Goal: Task Accomplishment & Management: Manage account settings

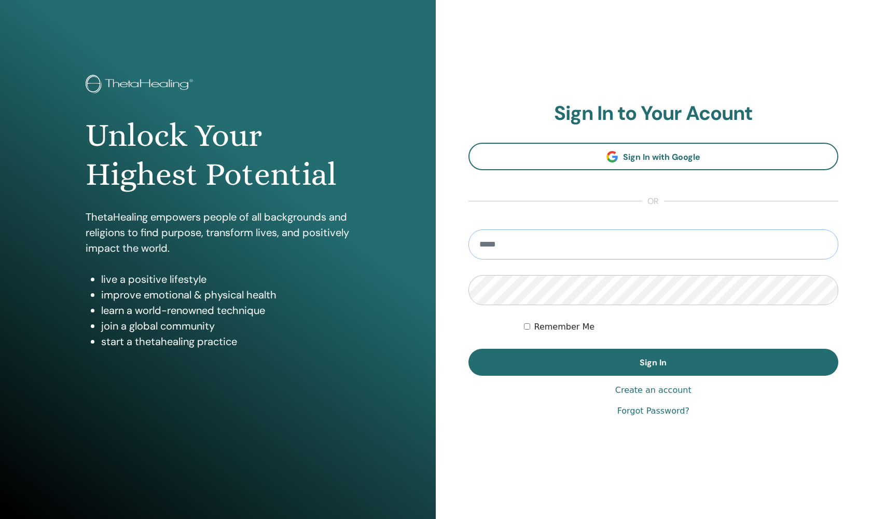
type input "**********"
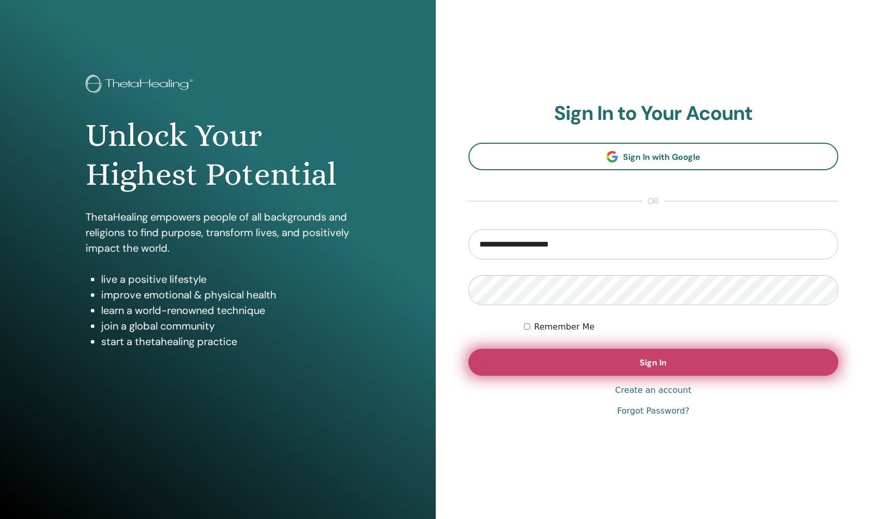
click at [540, 362] on button "Sign In" at bounding box center [653, 362] width 370 height 27
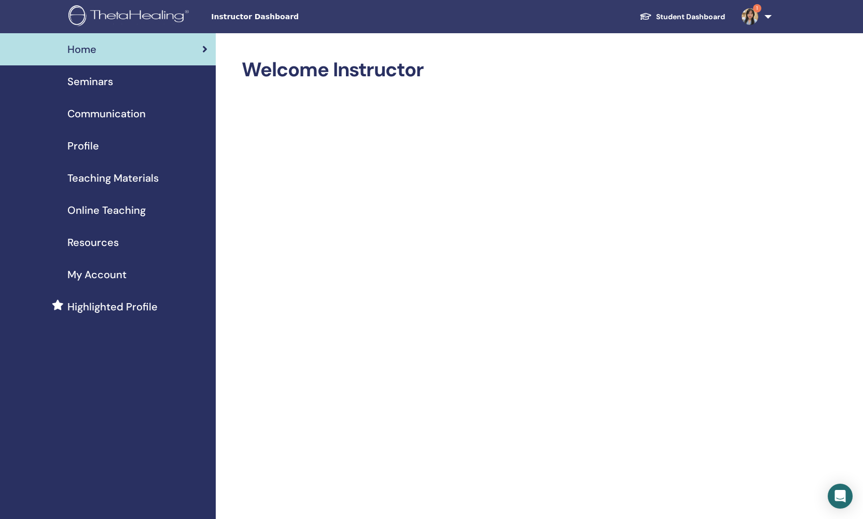
click at [97, 210] on span "Online Teaching" at bounding box center [106, 210] width 78 height 16
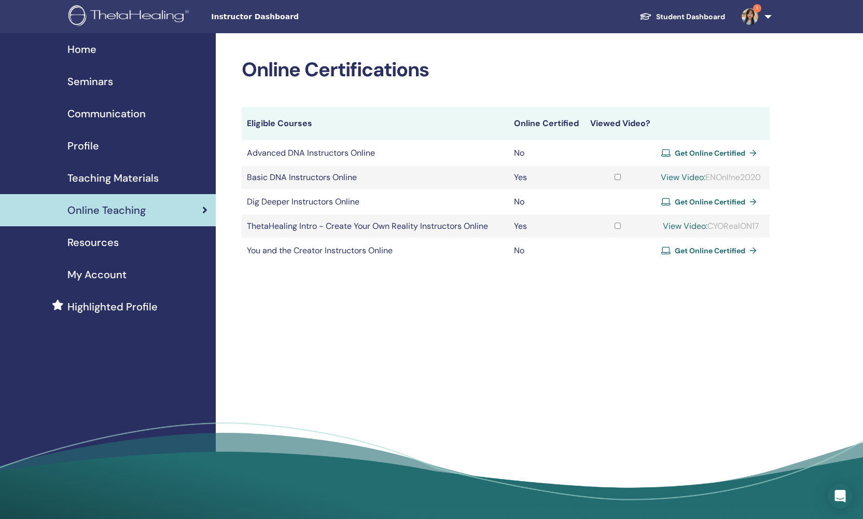
click at [99, 237] on span "Resources" at bounding box center [92, 242] width 51 height 16
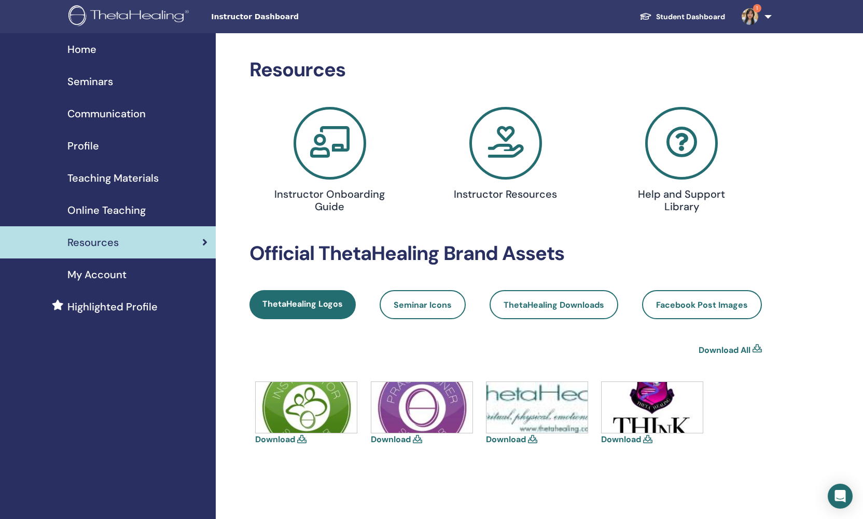
click at [102, 273] on span "My Account" at bounding box center [96, 275] width 59 height 16
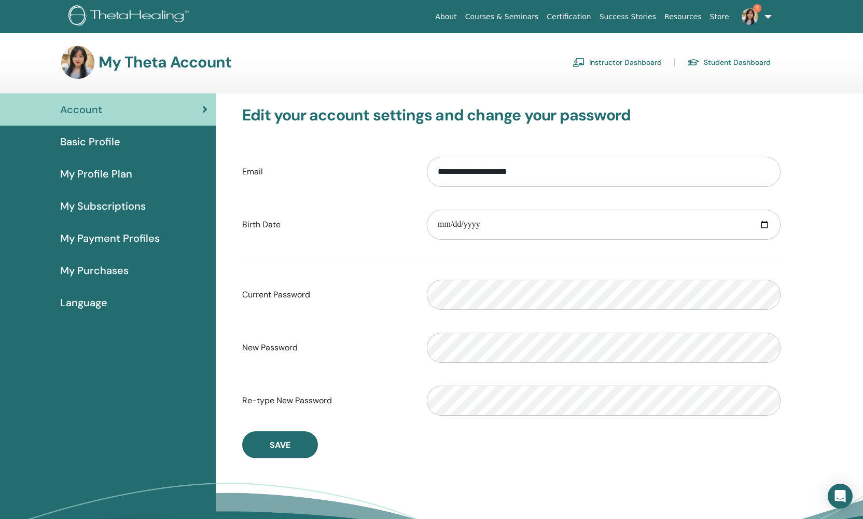
click at [100, 102] on span "Account" at bounding box center [81, 110] width 42 height 16
click at [100, 115] on span "Account" at bounding box center [81, 110] width 42 height 16
click at [98, 145] on span "Basic Profile" at bounding box center [90, 142] width 60 height 16
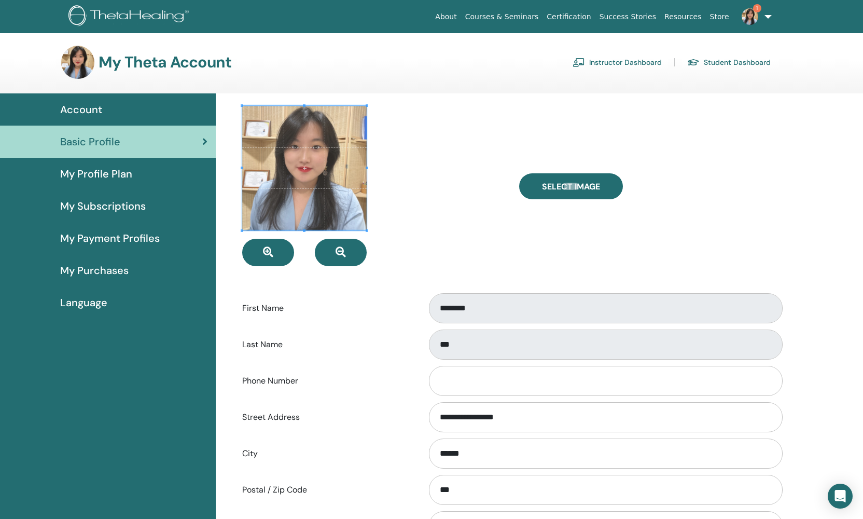
click at [628, 62] on link "Instructor Dashboard" at bounding box center [617, 62] width 89 height 17
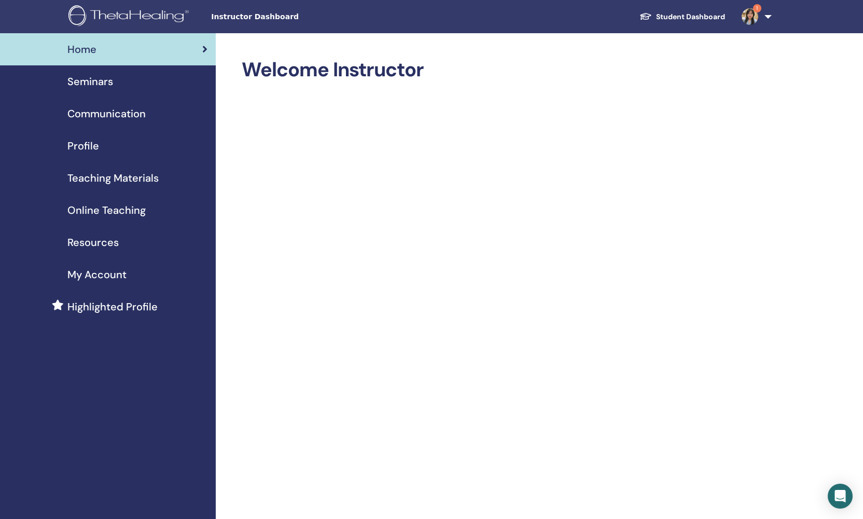
click at [112, 92] on link "Seminars" at bounding box center [108, 81] width 216 height 32
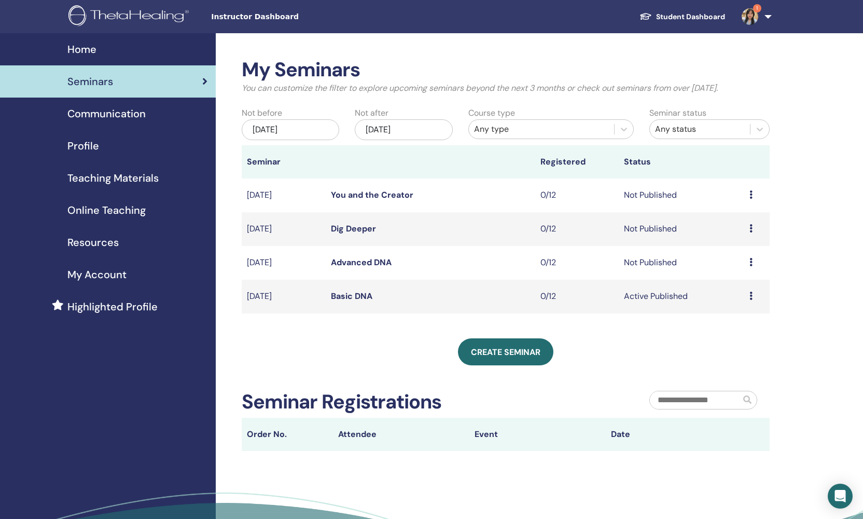
click at [749, 298] on td "Preview Edit Attendees Cancel" at bounding box center [756, 297] width 25 height 34
click at [750, 296] on icon at bounding box center [750, 295] width 3 height 8
click at [758, 292] on div "Preview Edit Attendees Cancel" at bounding box center [756, 296] width 15 height 12
click at [758, 293] on div "Preview Edit Attendees Cancel" at bounding box center [756, 296] width 15 height 12
click at [290, 295] on td "Sep/04, 2025" at bounding box center [284, 297] width 84 height 34
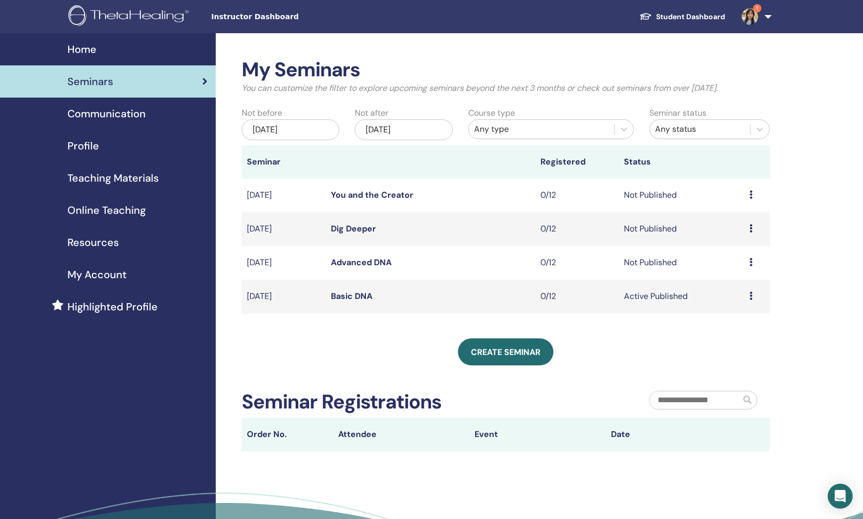
click at [360, 300] on link "Basic DNA" at bounding box center [351, 295] width 41 height 11
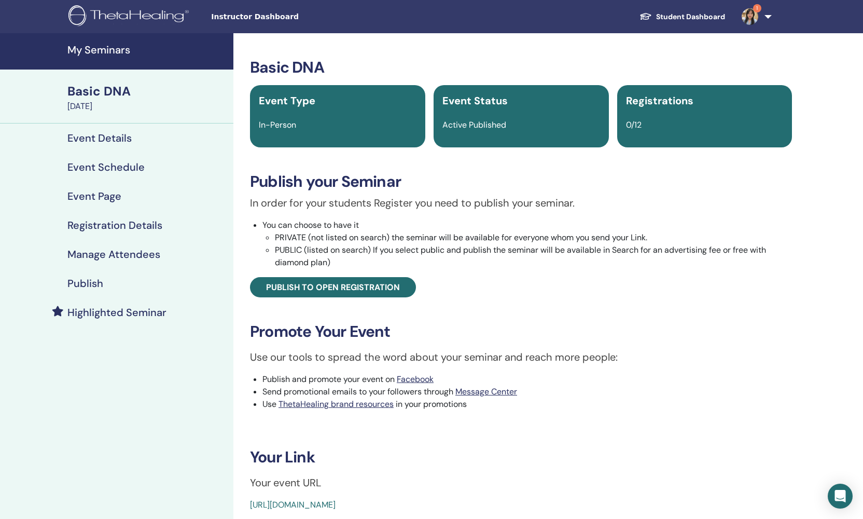
click at [140, 227] on h4 "Registration Details" at bounding box center [114, 225] width 95 height 12
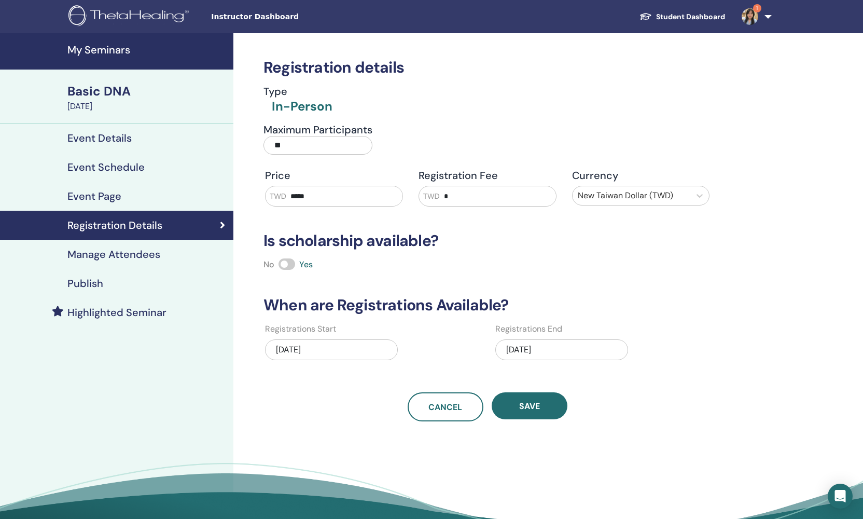
click at [297, 108] on div "In-Person" at bounding box center [302, 107] width 61 height 18
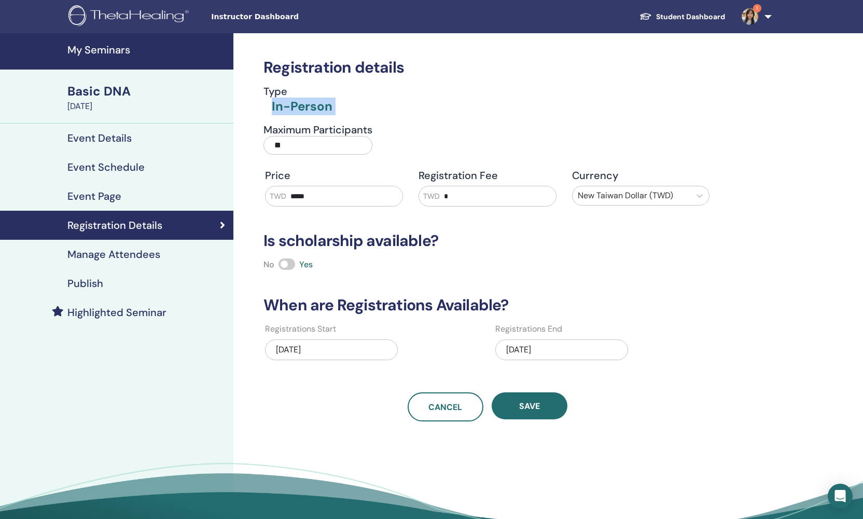
click at [298, 108] on div "In-Person" at bounding box center [302, 107] width 61 height 18
click at [300, 110] on div "In-Person" at bounding box center [302, 107] width 61 height 18
drag, startPoint x: 300, startPoint y: 110, endPoint x: 311, endPoint y: 119, distance: 14.4
click at [300, 110] on div "In-Person" at bounding box center [302, 107] width 61 height 18
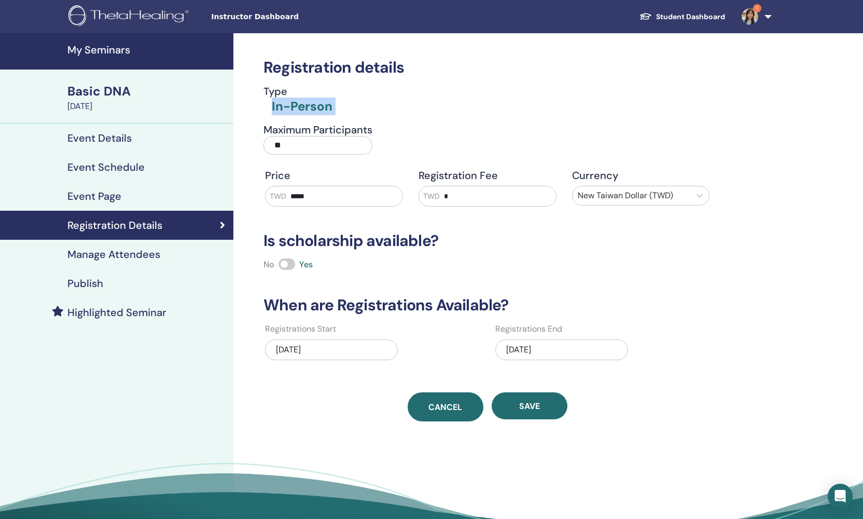
click at [453, 411] on span "Cancel" at bounding box center [445, 406] width 34 height 11
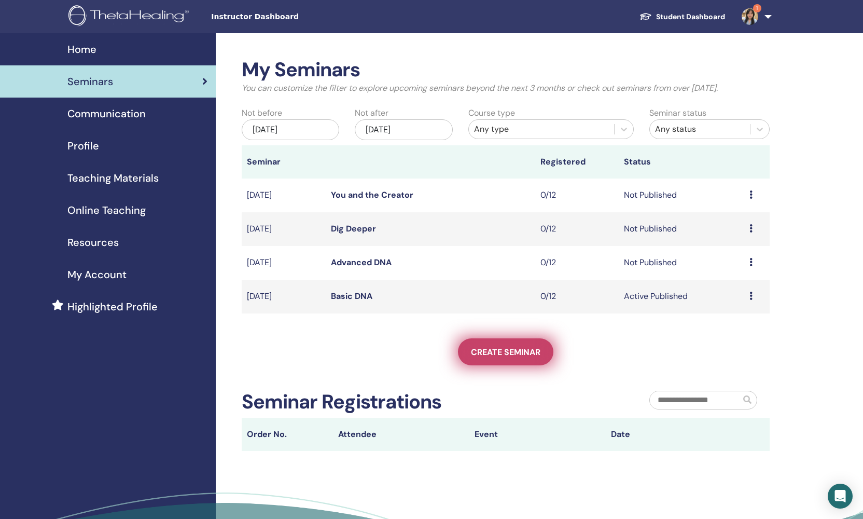
click at [500, 360] on link "Create seminar" at bounding box center [505, 351] width 95 height 27
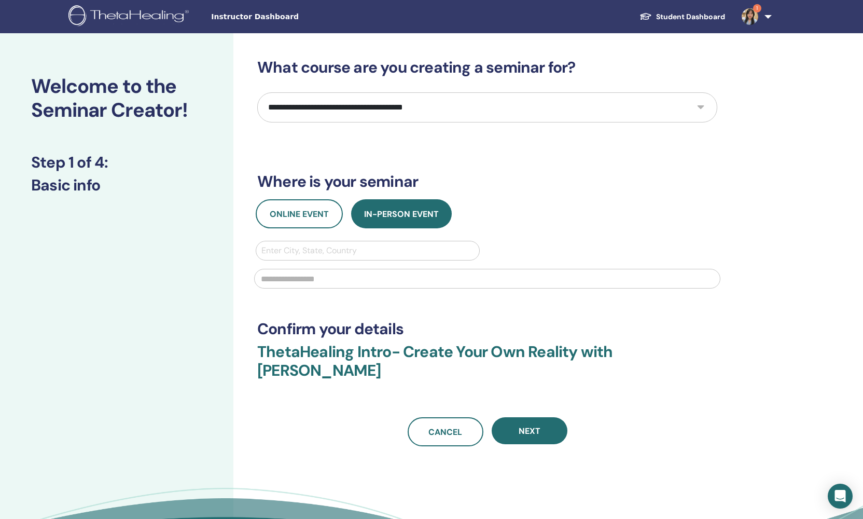
select select "*"
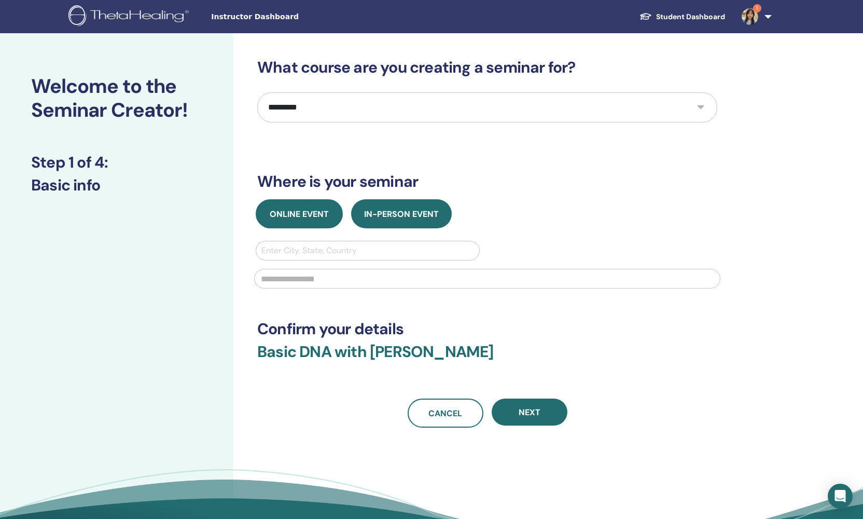
click at [298, 212] on span "Online Event" at bounding box center [299, 213] width 59 height 11
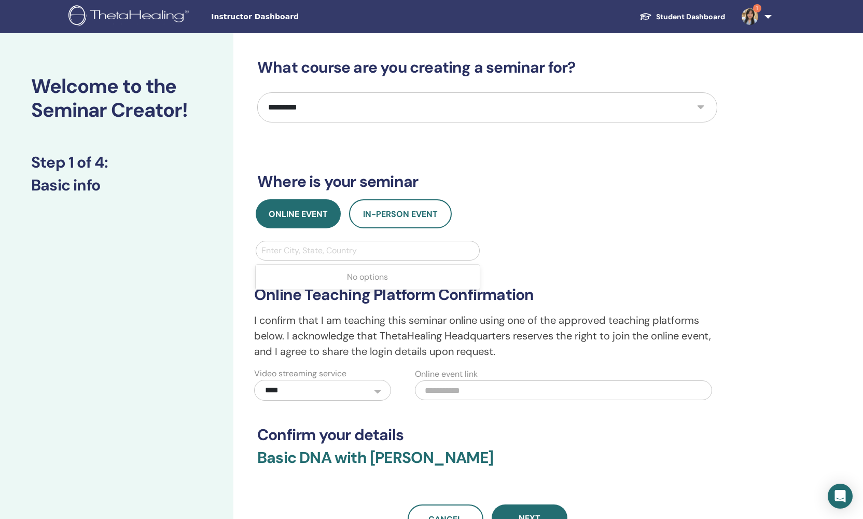
click at [321, 251] on div "Enter City, State, Country" at bounding box center [367, 250] width 213 height 12
click at [354, 278] on div "No options" at bounding box center [368, 277] width 224 height 21
drag, startPoint x: 400, startPoint y: 249, endPoint x: 382, endPoint y: 251, distance: 17.7
click at [400, 249] on div at bounding box center [367, 250] width 213 height 15
click at [372, 253] on div at bounding box center [367, 250] width 213 height 15
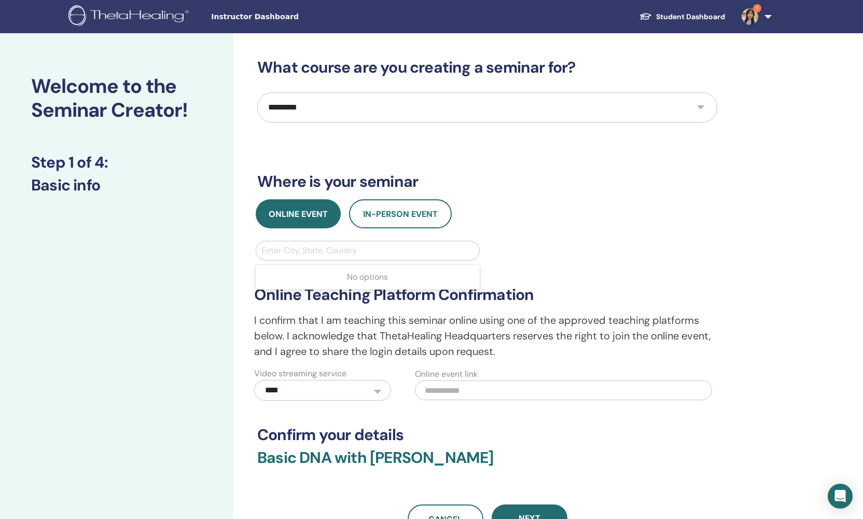
type input "*"
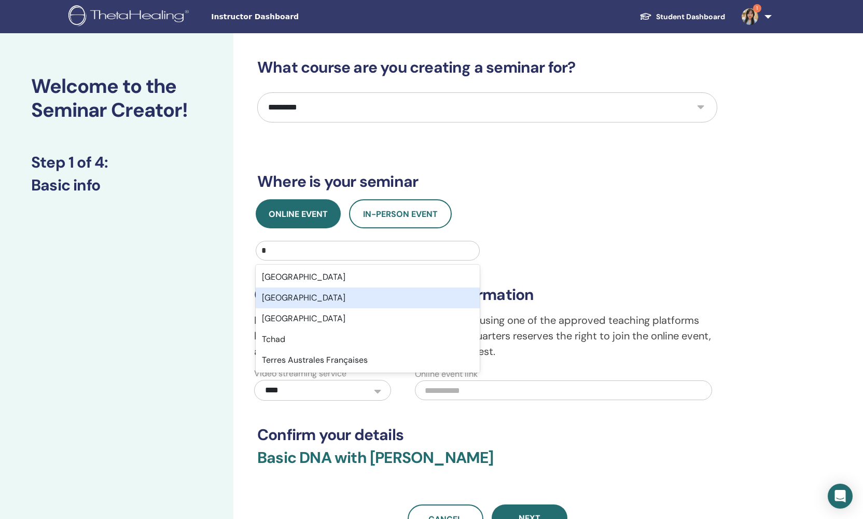
click at [382, 287] on div "Taiwan Tajikistan Tanzania Tchad Terres Australes Françaises" at bounding box center [368, 319] width 224 height 108
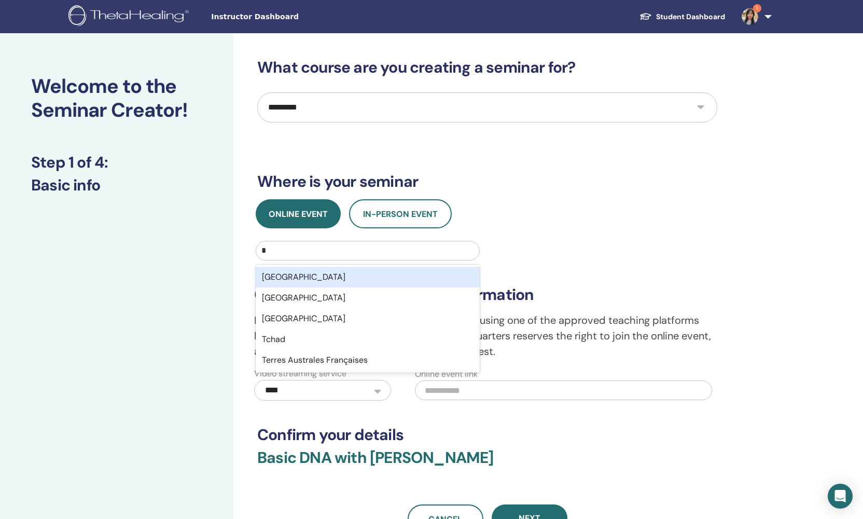
click at [379, 281] on div "Taiwan" at bounding box center [368, 277] width 224 height 21
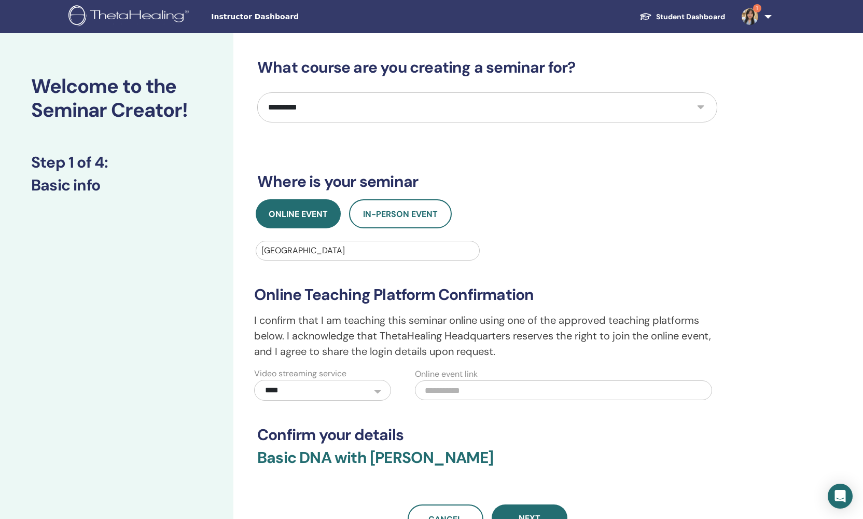
click at [472, 390] on input "text" at bounding box center [564, 390] width 298 height 20
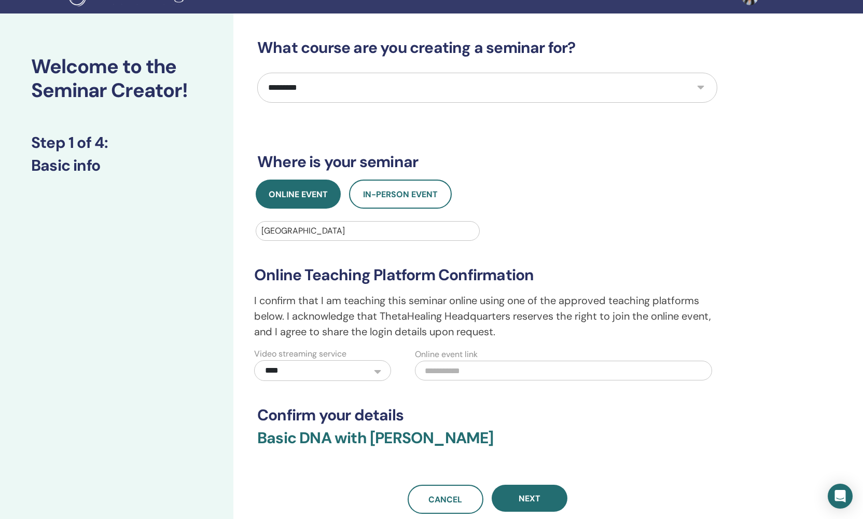
click at [744, 439] on div "**********" at bounding box center [520, 335] width 575 height 645
click at [546, 501] on button "Next" at bounding box center [530, 497] width 76 height 27
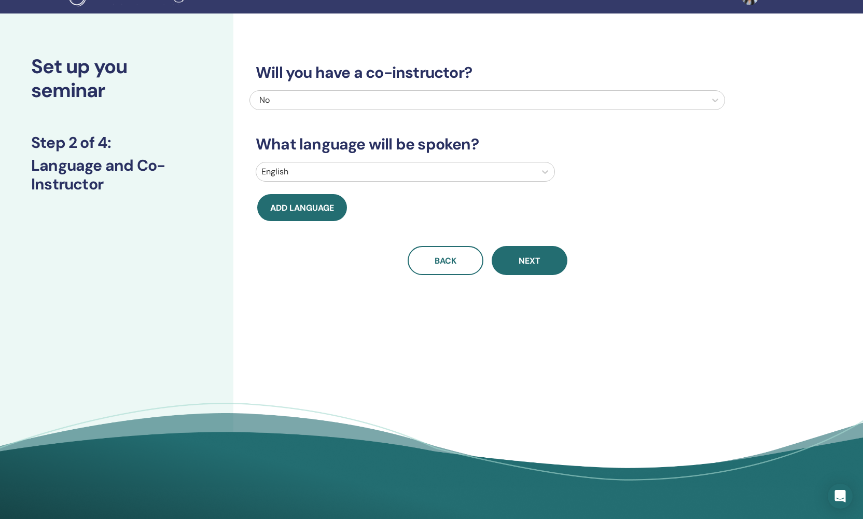
click at [338, 107] on div at bounding box center [478, 100] width 446 height 15
click at [337, 108] on div "No" at bounding box center [478, 100] width 456 height 19
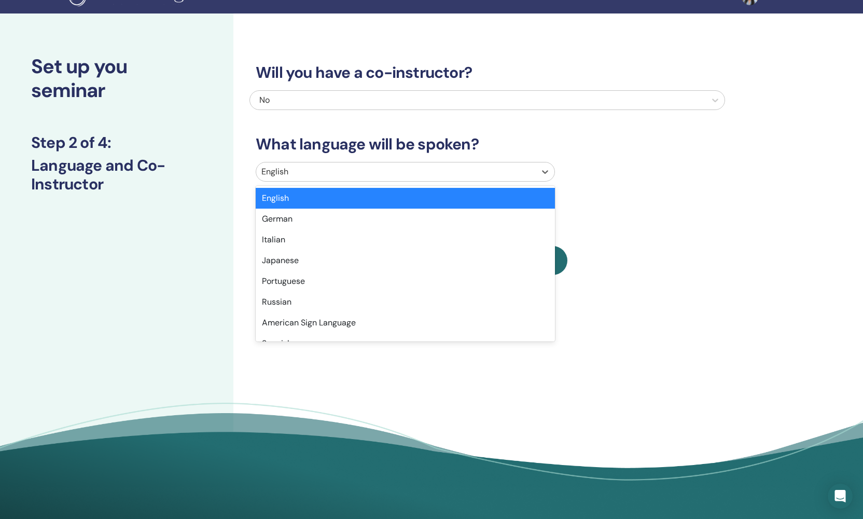
click at [298, 172] on div at bounding box center [395, 171] width 269 height 15
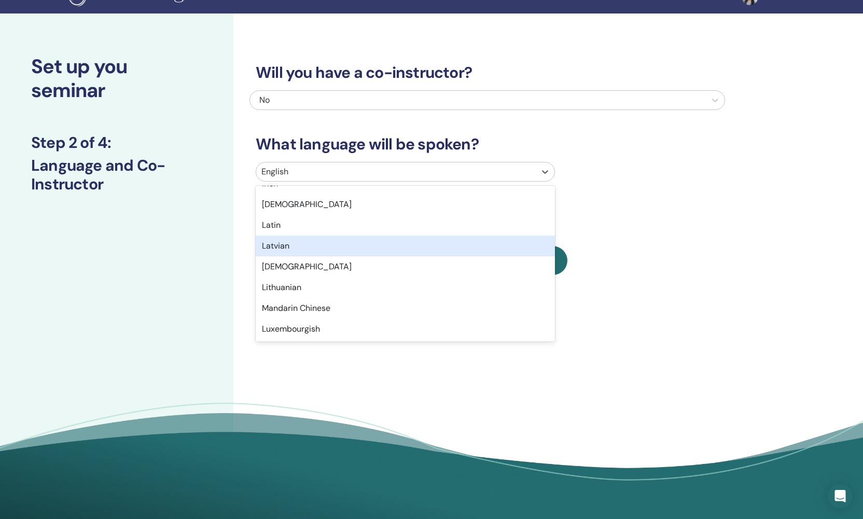
scroll to position [824, 0]
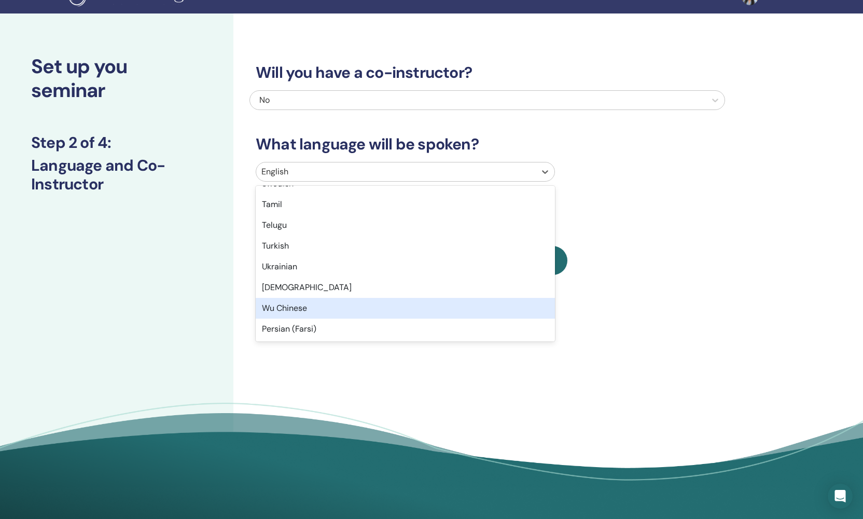
click at [300, 314] on div "Wu Chinese" at bounding box center [405, 308] width 299 height 21
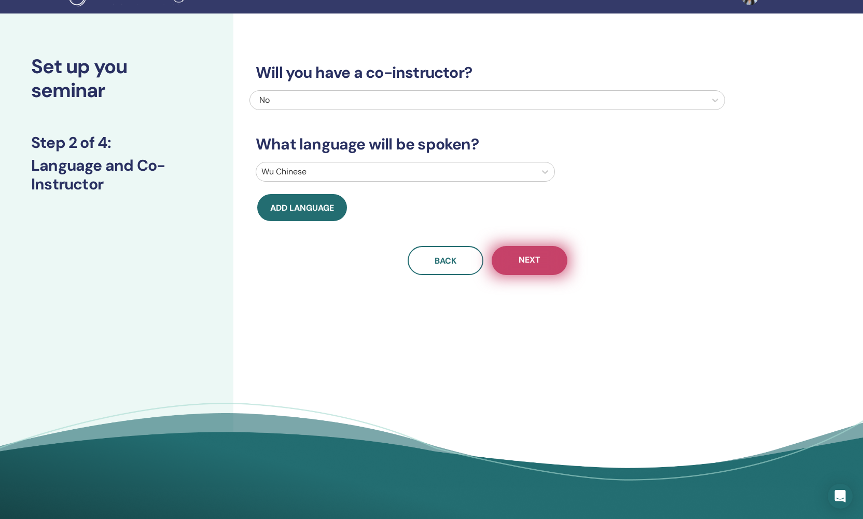
click at [549, 266] on button "Next" at bounding box center [530, 260] width 76 height 29
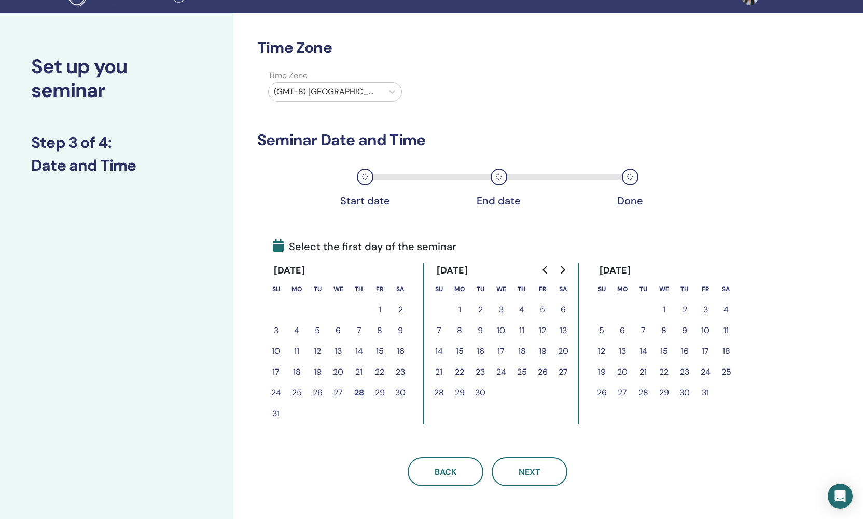
click at [298, 330] on button "4" at bounding box center [296, 330] width 21 height 21
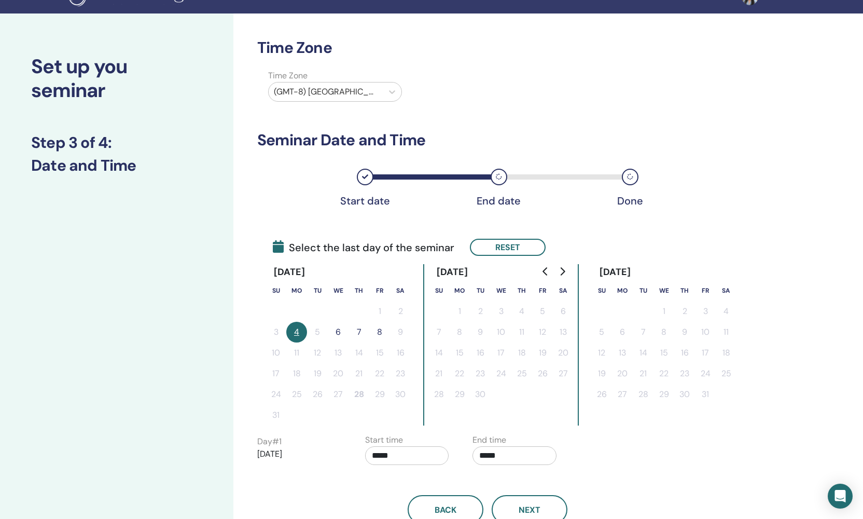
click at [477, 273] on div "[DATE]" at bounding box center [452, 272] width 48 height 16
drag, startPoint x: 594, startPoint y: 217, endPoint x: 520, endPoint y: 255, distance: 83.7
click at [594, 217] on div "Time Zone Time Zone (GMT-8) US/Alaska Seminar Date and Time Start date End date…" at bounding box center [487, 280] width 460 height 485
click at [520, 252] on button "Reset" at bounding box center [508, 247] width 76 height 17
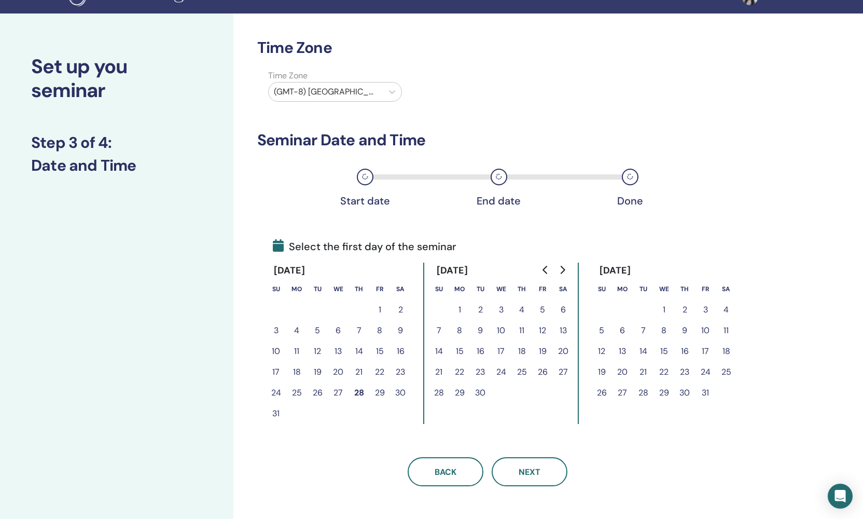
click at [524, 311] on button "4" at bounding box center [521, 309] width 21 height 21
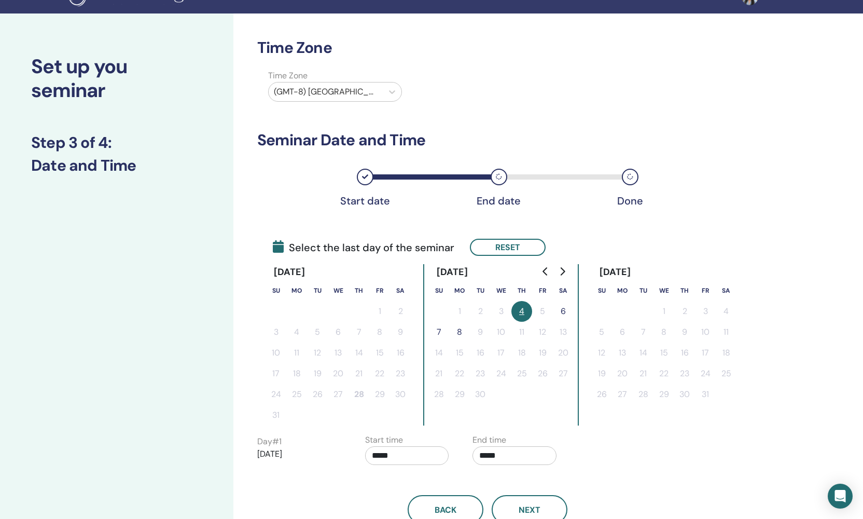
click at [458, 336] on button "8" at bounding box center [459, 332] width 21 height 21
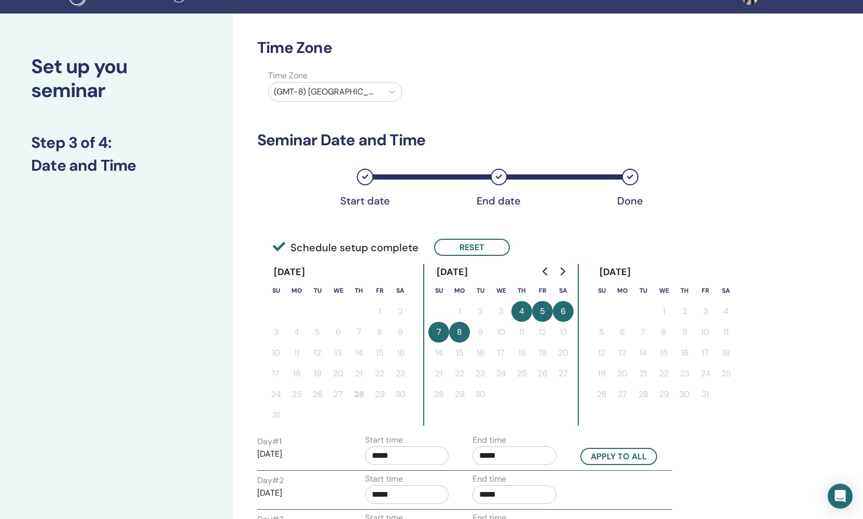
click at [438, 336] on button "7" at bounding box center [438, 332] width 21 height 21
click at [438, 333] on button "7" at bounding box center [438, 332] width 21 height 21
click at [548, 272] on icon "Go to previous month" at bounding box center [545, 271] width 8 height 8
click at [562, 275] on button "Go to next month" at bounding box center [562, 271] width 17 height 21
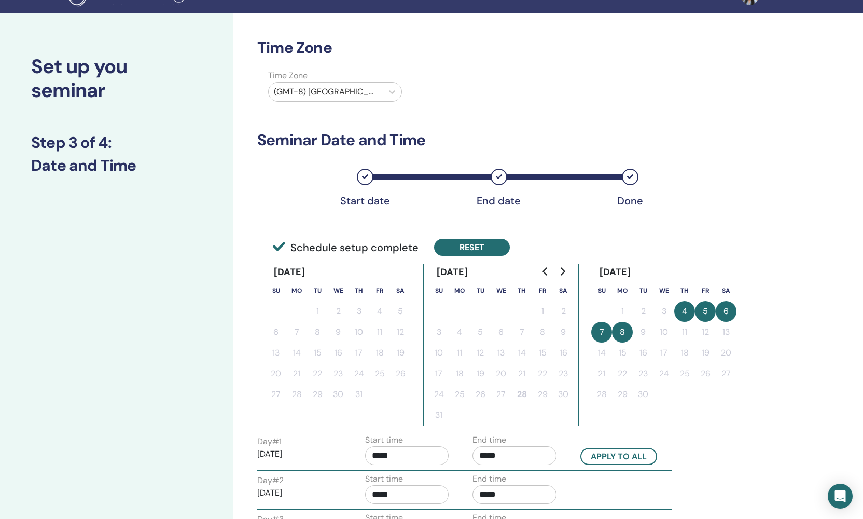
click at [468, 251] on button "Reset" at bounding box center [472, 247] width 76 height 17
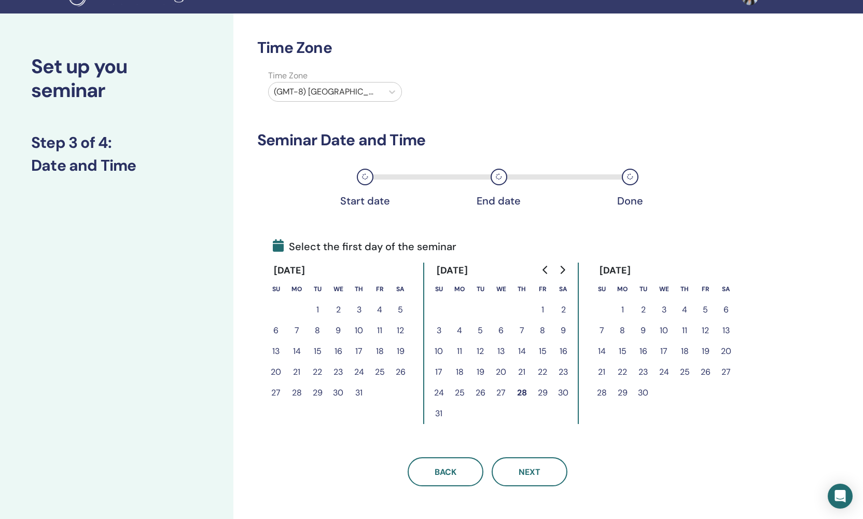
click at [563, 262] on button "Go to next month" at bounding box center [562, 269] width 17 height 21
click at [528, 312] on button "4" at bounding box center [521, 309] width 21 height 21
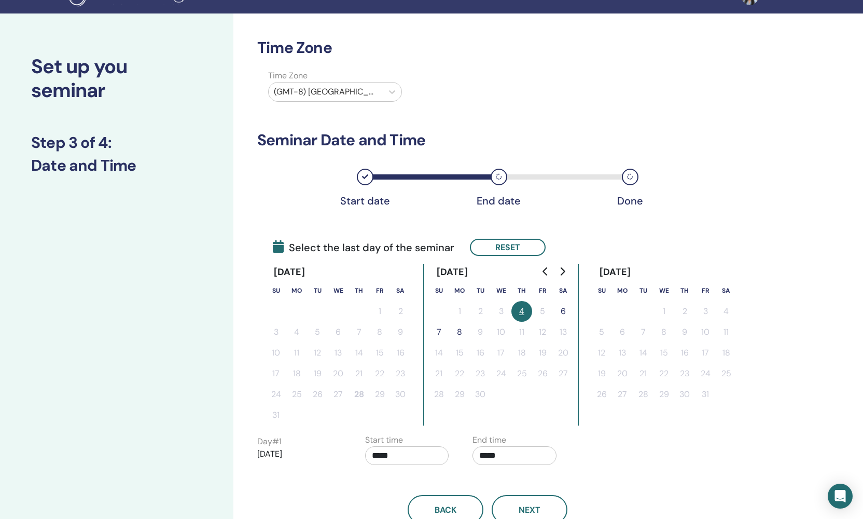
click at [436, 333] on button "7" at bounding box center [438, 332] width 21 height 21
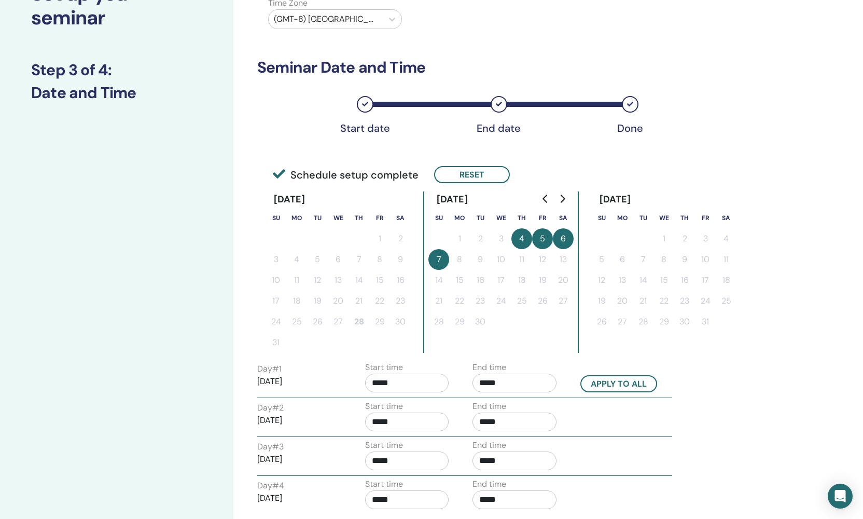
scroll to position [185, 0]
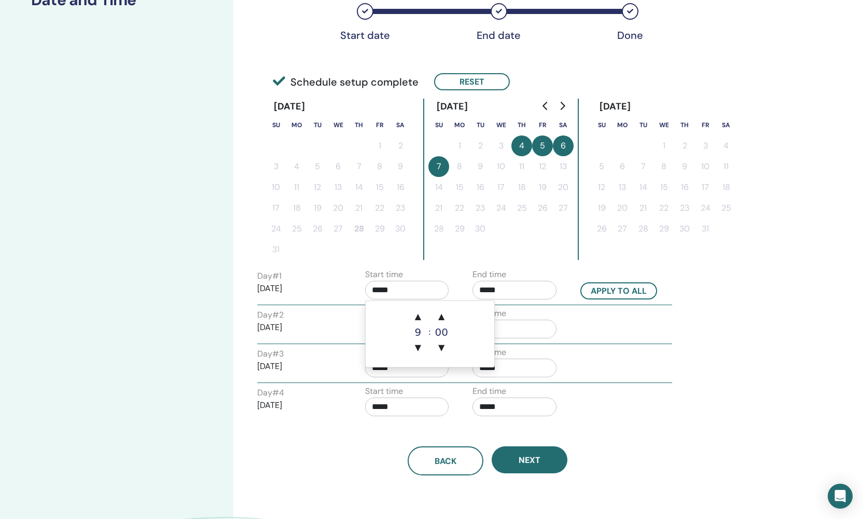
click at [414, 289] on input "*****" at bounding box center [407, 290] width 84 height 19
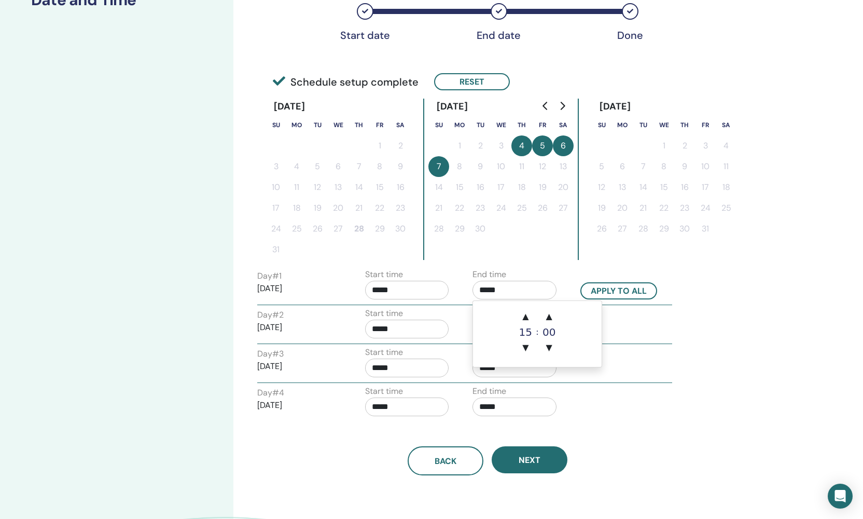
click at [524, 289] on input "*****" at bounding box center [514, 290] width 84 height 19
click at [527, 316] on span "▲" at bounding box center [525, 316] width 21 height 21
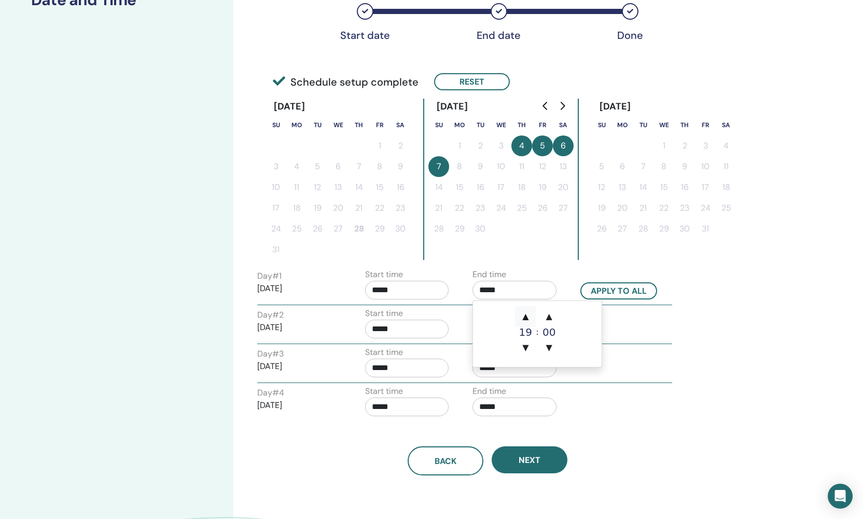
click at [527, 316] on span "▲" at bounding box center [525, 316] width 21 height 21
click at [554, 317] on span "▲" at bounding box center [549, 316] width 21 height 21
click at [553, 317] on span "▲" at bounding box center [549, 316] width 21 height 21
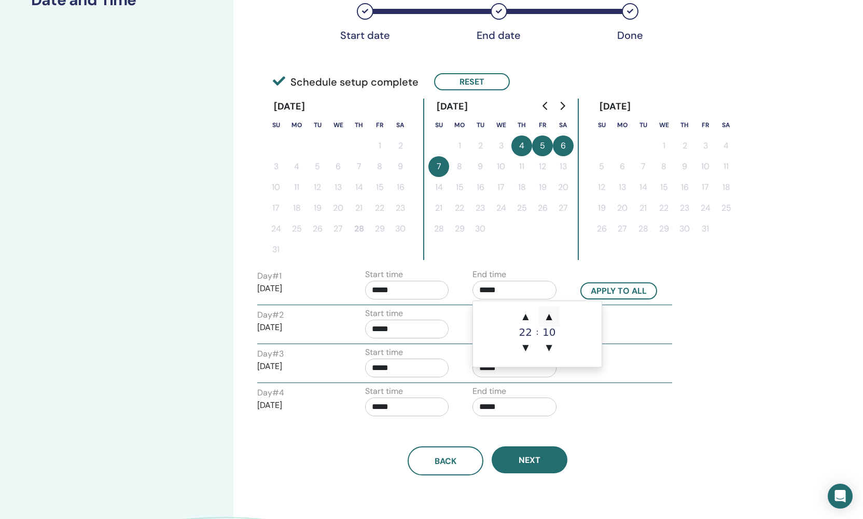
click at [550, 319] on span "▲" at bounding box center [549, 316] width 21 height 21
type input "*****"
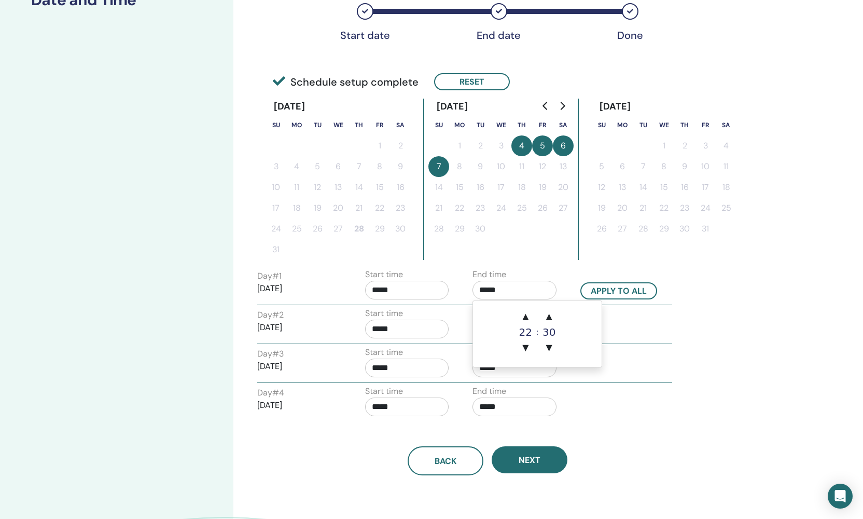
click at [405, 290] on input "*****" at bounding box center [407, 290] width 84 height 19
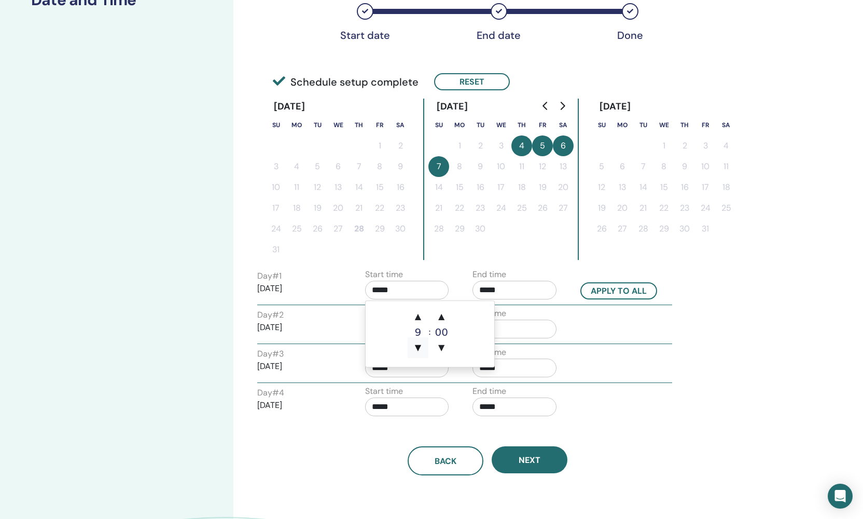
click at [425, 356] on span "▼" at bounding box center [418, 347] width 21 height 21
click at [412, 347] on span "▼" at bounding box center [418, 347] width 21 height 21
click at [415, 348] on span "▼" at bounding box center [418, 347] width 21 height 21
click at [416, 349] on span "▼" at bounding box center [418, 347] width 21 height 21
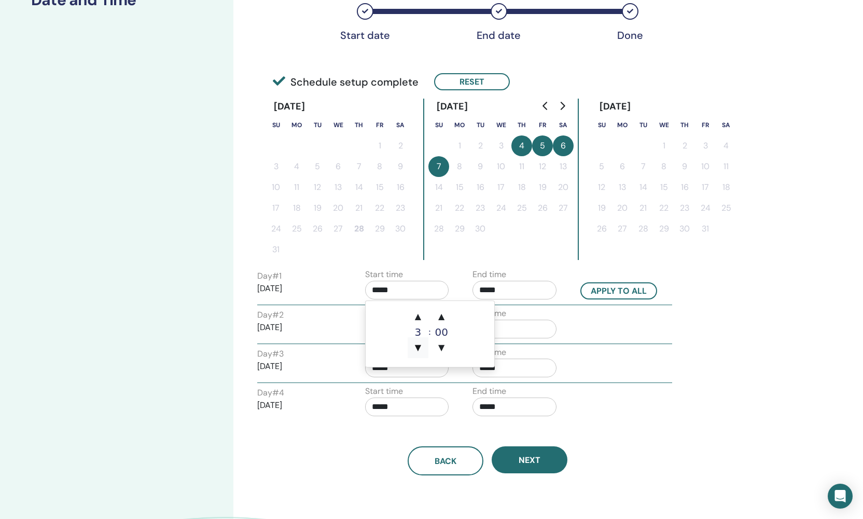
click at [416, 349] on span "▼" at bounding box center [418, 347] width 21 height 21
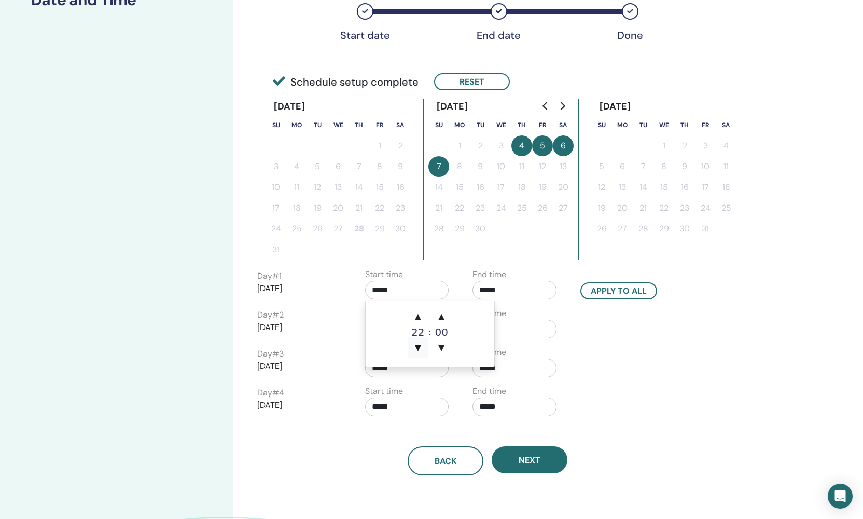
click at [416, 349] on span "▼" at bounding box center [418, 347] width 21 height 21
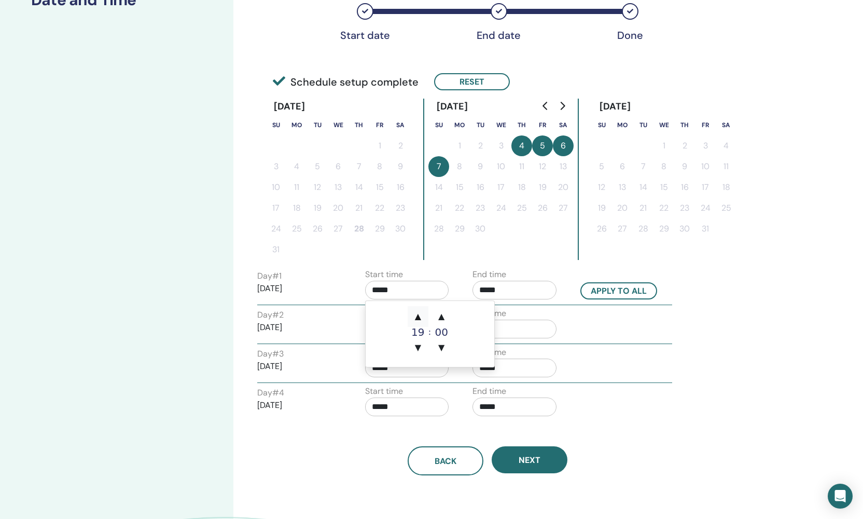
click at [416, 319] on span "▲" at bounding box center [418, 316] width 21 height 21
type input "*****"
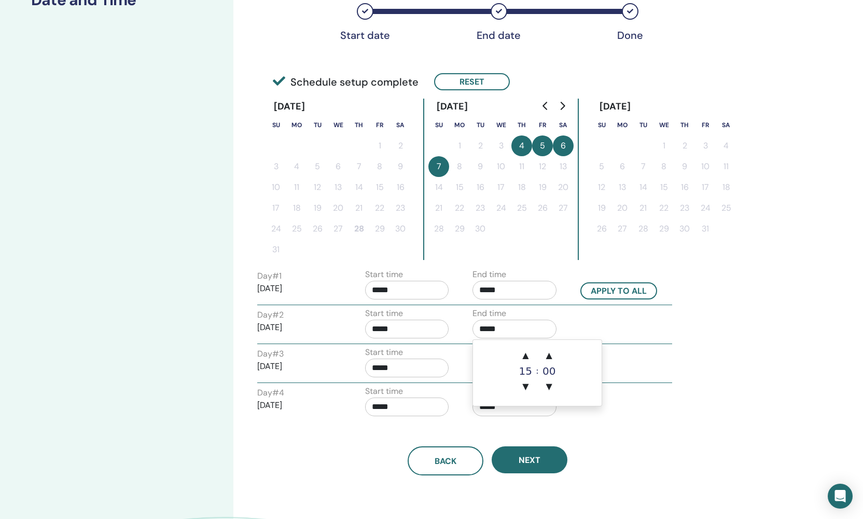
click at [544, 326] on input "*****" at bounding box center [514, 328] width 84 height 19
click at [486, 327] on input "*****" at bounding box center [514, 328] width 84 height 19
click at [524, 352] on span "▲" at bounding box center [525, 355] width 21 height 21
drag, startPoint x: 524, startPoint y: 352, endPoint x: 526, endPoint y: 356, distance: 5.3
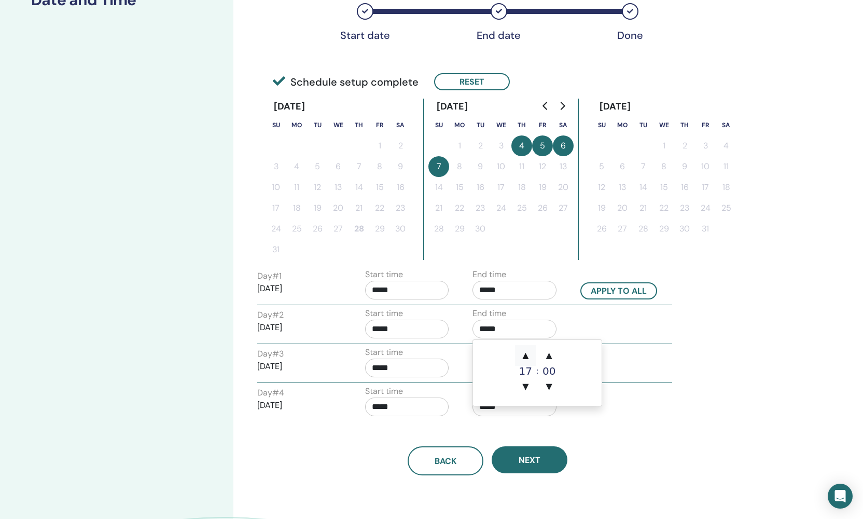
click at [524, 353] on span "▲" at bounding box center [525, 355] width 21 height 21
click at [526, 356] on span "▲" at bounding box center [525, 355] width 21 height 21
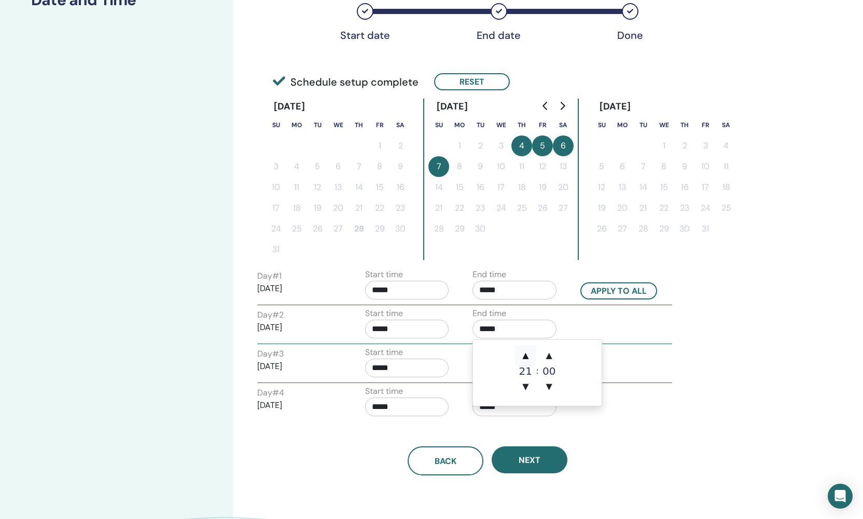
click at [526, 356] on span "▲" at bounding box center [525, 355] width 21 height 21
click at [519, 332] on input "*****" at bounding box center [514, 328] width 84 height 19
click at [549, 359] on span "▲" at bounding box center [549, 355] width 21 height 21
click at [550, 357] on span "▲" at bounding box center [549, 355] width 21 height 21
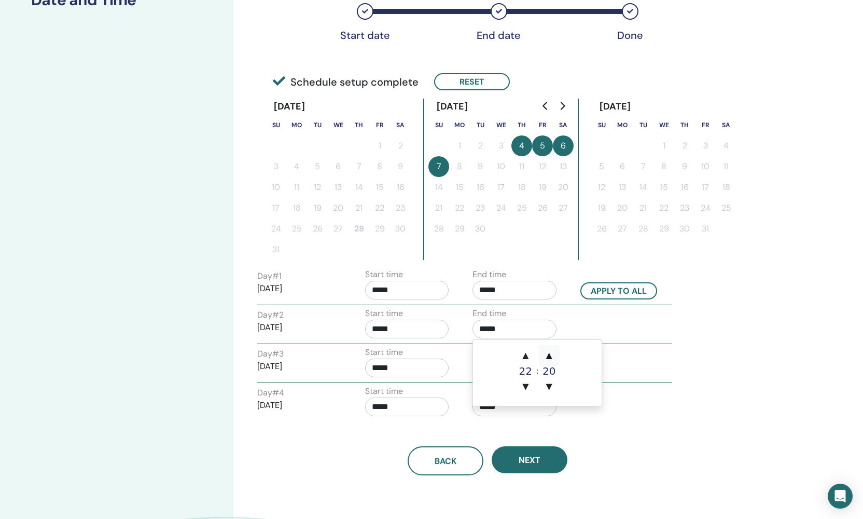
click at [550, 357] on span "▲" at bounding box center [549, 355] width 21 height 21
type input "*****"
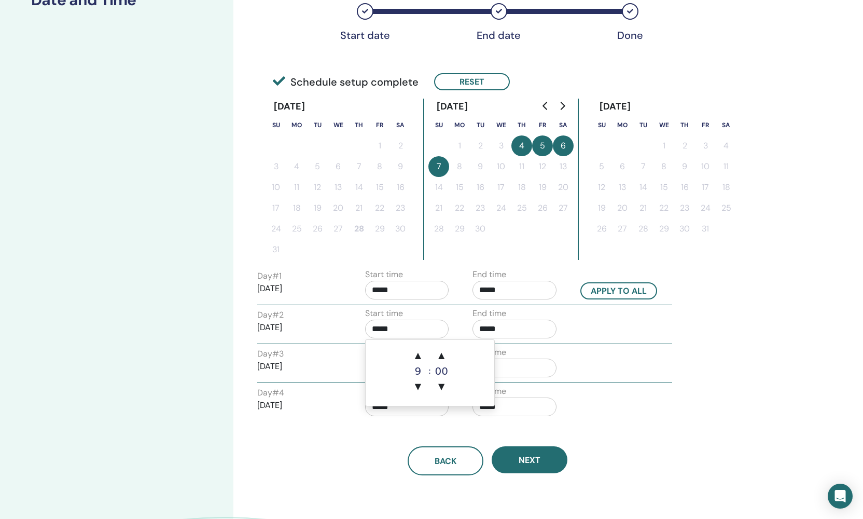
click at [407, 329] on input "*****" at bounding box center [407, 328] width 84 height 19
click at [422, 351] on span "▲" at bounding box center [418, 355] width 21 height 21
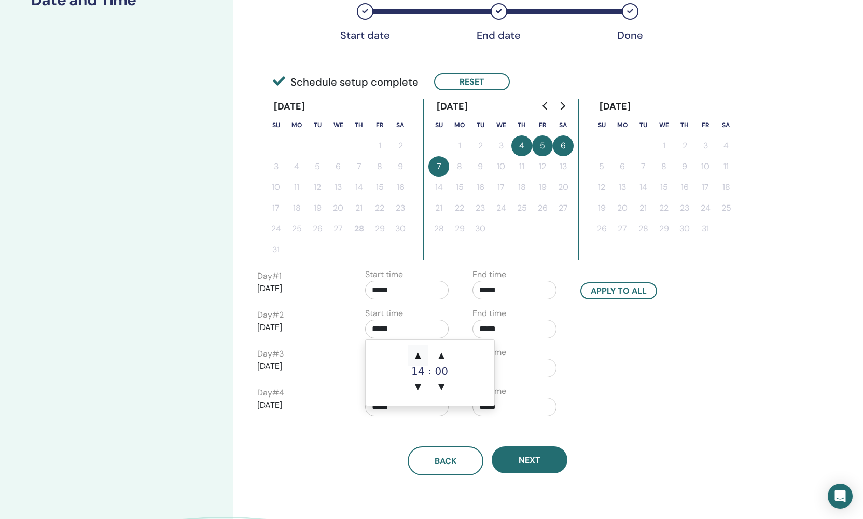
click at [422, 351] on span "▲" at bounding box center [418, 355] width 21 height 21
click at [418, 353] on span "▲" at bounding box center [418, 355] width 21 height 21
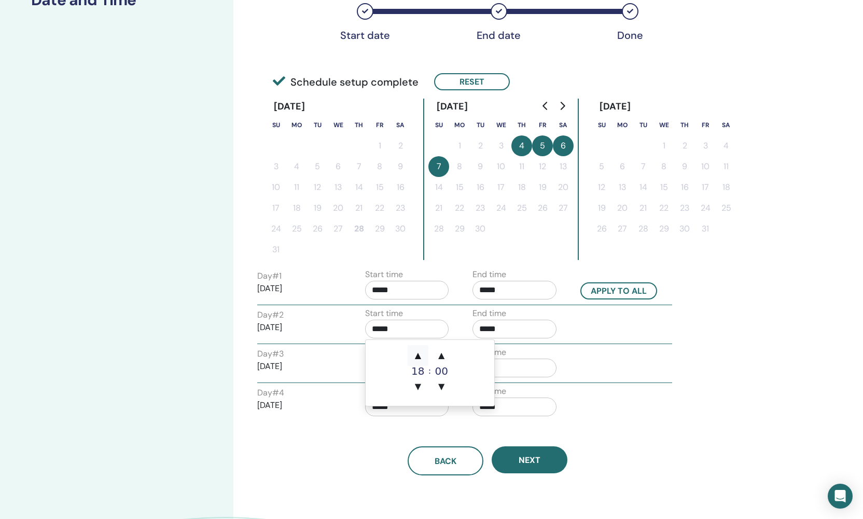
click at [418, 353] on span "▲" at bounding box center [418, 355] width 21 height 21
type input "*****"
click at [590, 329] on div "Day # 2 2025/09/05 Start time ***** End time *****" at bounding box center [464, 325] width 430 height 36
click at [396, 369] on input "*****" at bounding box center [407, 367] width 84 height 19
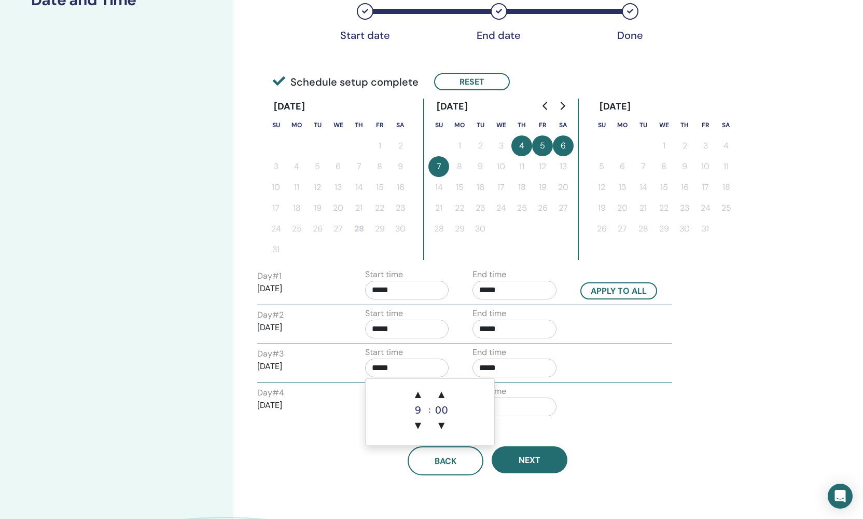
click at [410, 373] on input "*****" at bounding box center [407, 367] width 84 height 19
click at [416, 397] on span "▲" at bounding box center [418, 394] width 21 height 21
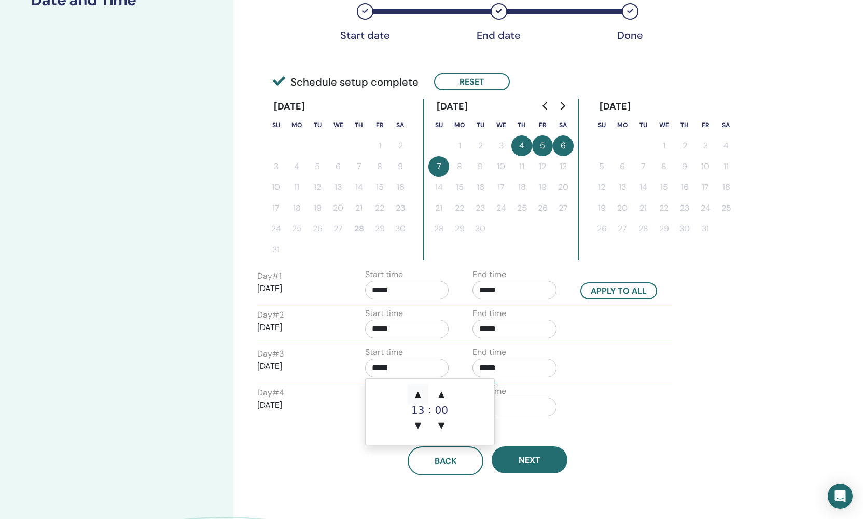
click at [416, 397] on span "▲" at bounding box center [418, 394] width 21 height 21
type input "*****"
click at [416, 397] on span "▲" at bounding box center [418, 394] width 21 height 21
click at [523, 373] on input "*****" at bounding box center [514, 367] width 84 height 19
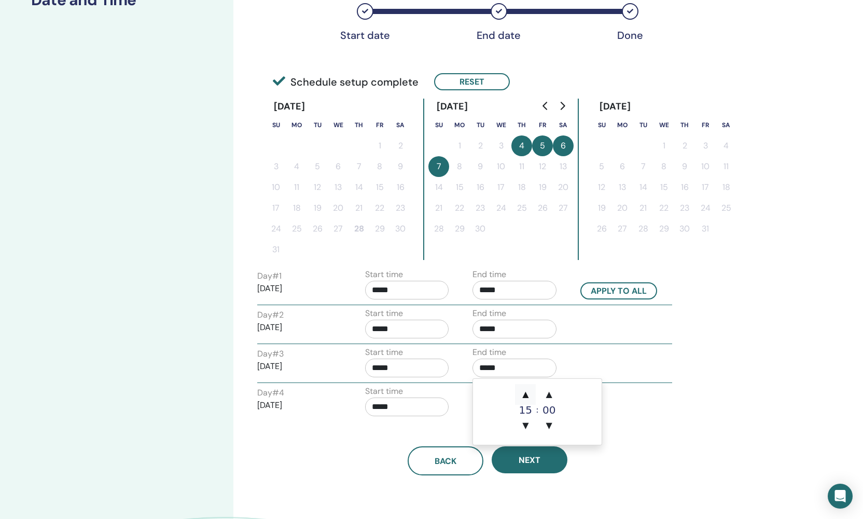
click at [527, 395] on span "▲" at bounding box center [525, 394] width 21 height 21
click at [527, 394] on span "▲" at bounding box center [525, 394] width 21 height 21
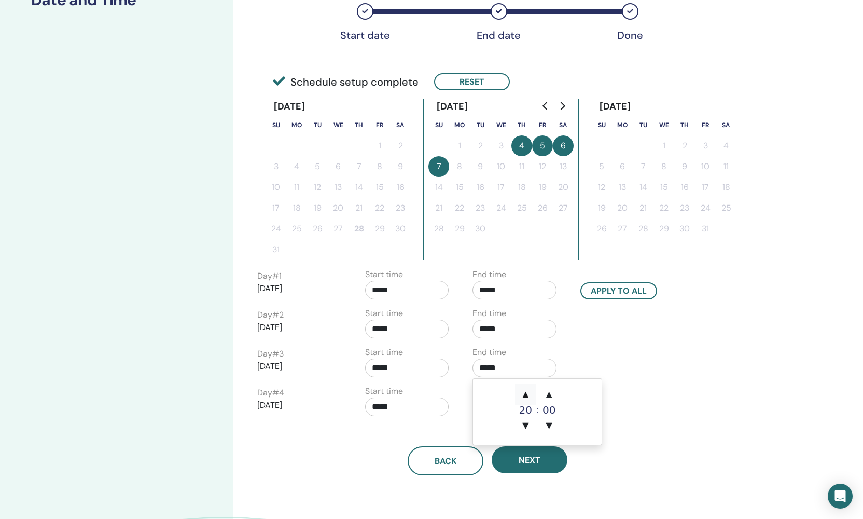
click at [527, 394] on span "▲" at bounding box center [525, 394] width 21 height 21
click at [521, 425] on span "▼" at bounding box center [525, 425] width 21 height 21
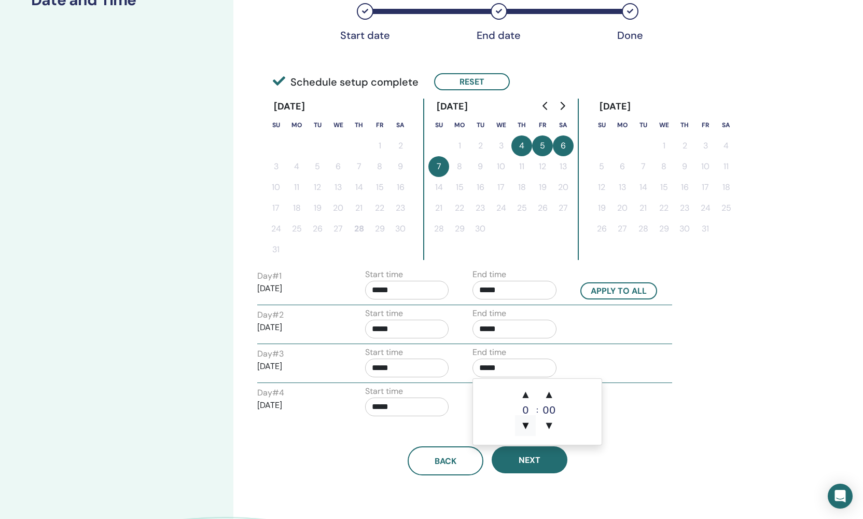
click at [521, 425] on span "▼" at bounding box center [525, 425] width 21 height 21
type input "*****"
click at [383, 406] on input "*****" at bounding box center [407, 406] width 84 height 19
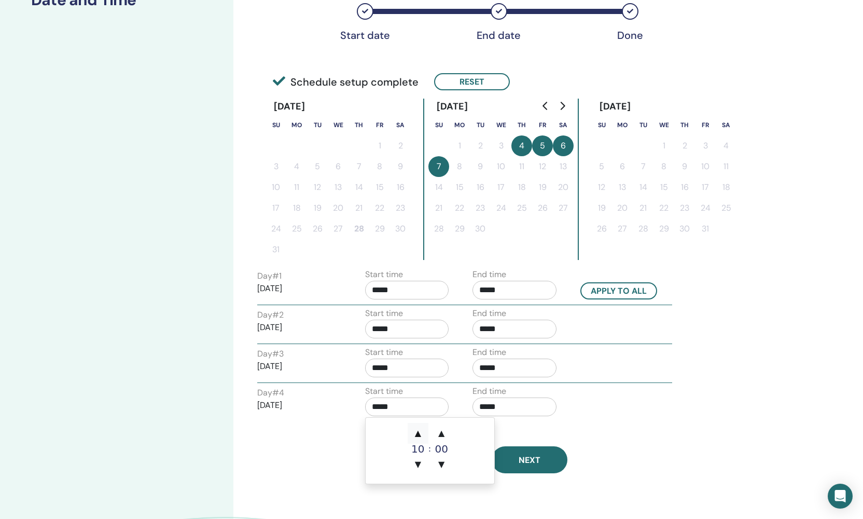
click at [428, 434] on span "▲" at bounding box center [418, 433] width 21 height 21
click at [421, 434] on span "▲" at bounding box center [418, 433] width 21 height 21
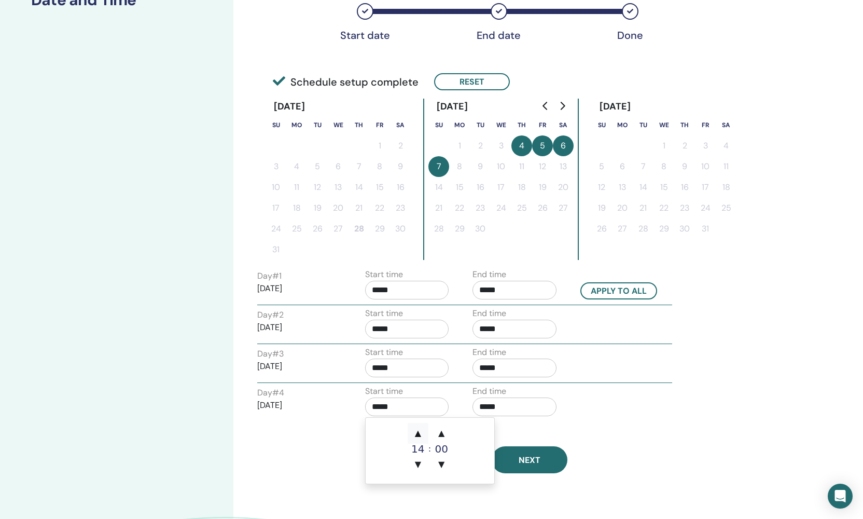
type input "*****"
click at [421, 434] on span "▲" at bounding box center [418, 433] width 21 height 21
click at [422, 461] on span "▼" at bounding box center [418, 464] width 21 height 21
click at [550, 406] on input "*****" at bounding box center [514, 406] width 84 height 19
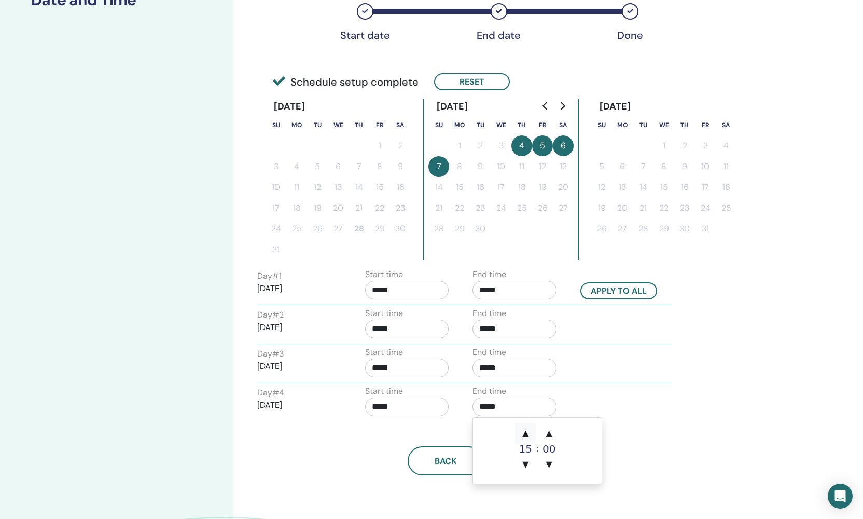
click at [523, 434] on span "▲" at bounding box center [525, 433] width 21 height 21
click at [525, 433] on span "▲" at bounding box center [525, 433] width 21 height 21
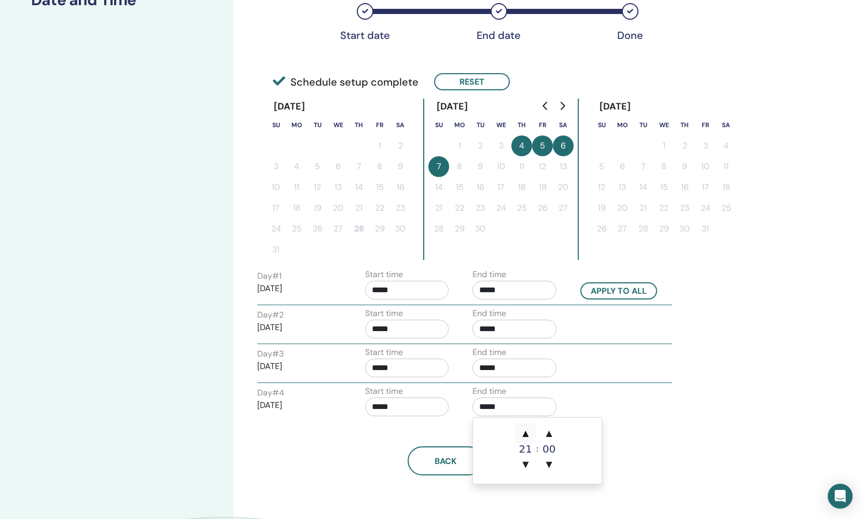
click at [525, 433] on span "▲" at bounding box center [525, 433] width 21 height 21
click at [525, 432] on span "▲" at bounding box center [525, 433] width 21 height 21
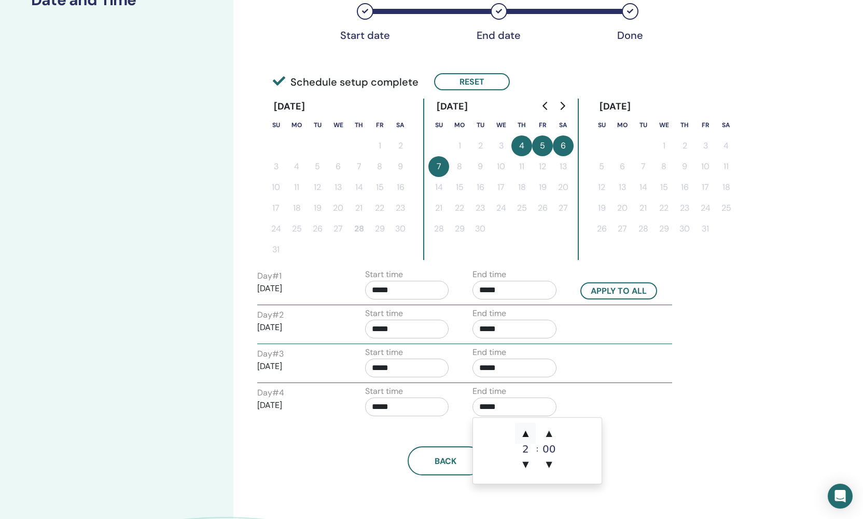
click at [525, 432] on span "▲" at bounding box center [525, 433] width 21 height 21
click at [527, 464] on span "▼" at bounding box center [525, 464] width 21 height 21
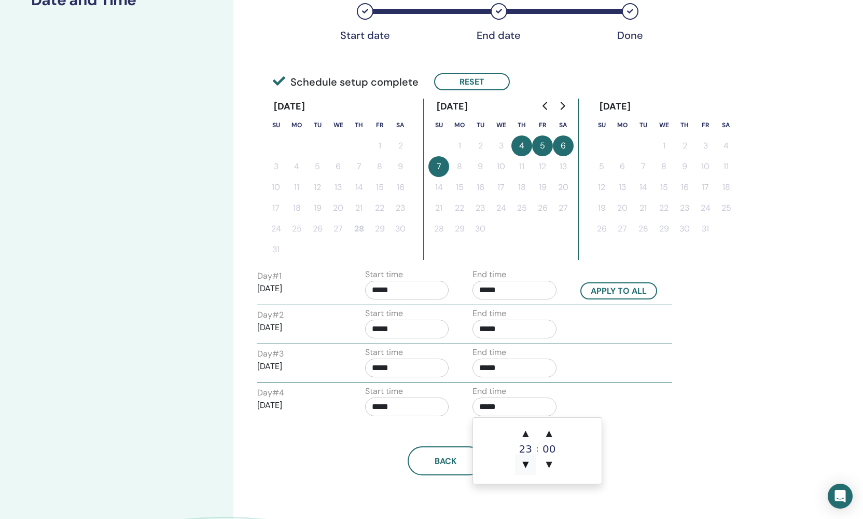
click at [527, 463] on span "▼" at bounding box center [525, 464] width 21 height 21
type input "*****"
click at [399, 373] on input "*****" at bounding box center [407, 367] width 84 height 19
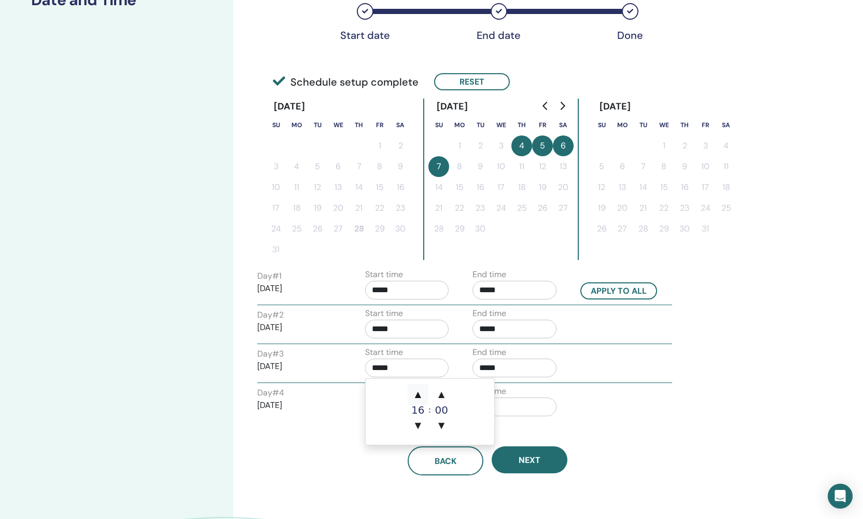
click at [422, 396] on span "▲" at bounding box center [418, 394] width 21 height 21
click at [422, 427] on span "▼" at bounding box center [418, 425] width 21 height 21
click at [452, 345] on div "Day # 1 2025/09/04 Start time ***** End time ***** Apply to all Day # 2 2025/09…" at bounding box center [487, 344] width 460 height 153
click at [400, 376] on input "*****" at bounding box center [407, 367] width 84 height 19
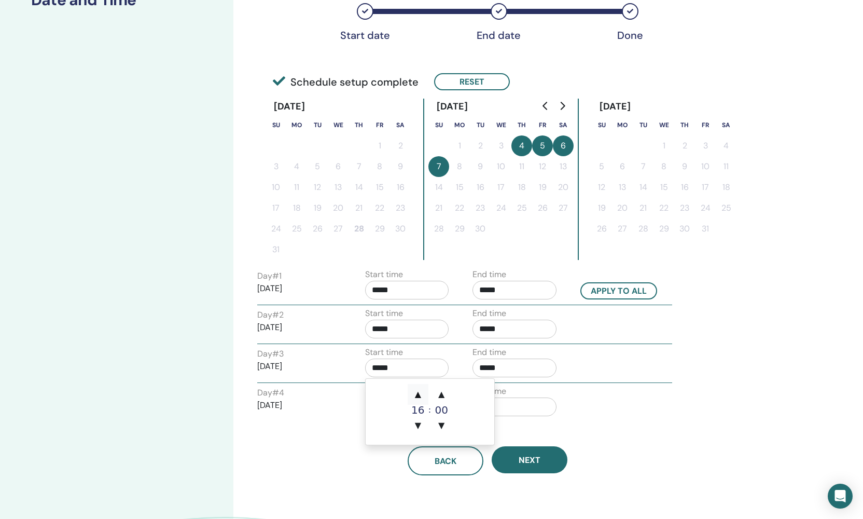
click at [426, 397] on span "▲" at bounding box center [418, 394] width 21 height 21
type input "*****"
click at [430, 357] on div "Start time *****" at bounding box center [407, 364] width 84 height 36
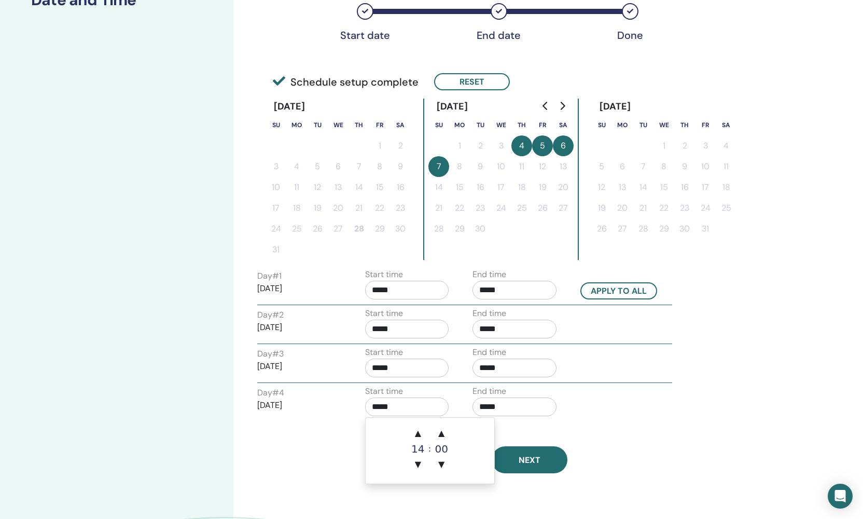
click at [410, 410] on input "*****" at bounding box center [407, 406] width 84 height 19
click at [418, 429] on span "▲" at bounding box center [418, 433] width 21 height 21
type input "*****"
click at [706, 430] on div "Back Next" at bounding box center [487, 448] width 476 height 54
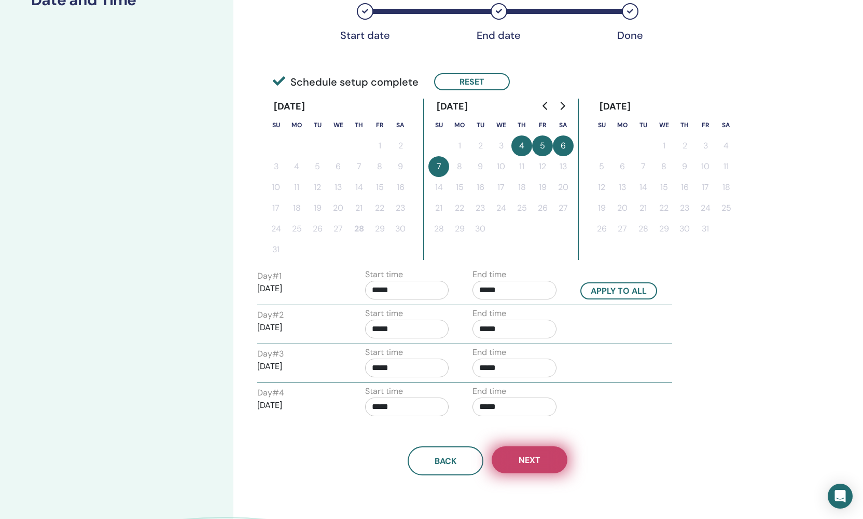
click at [531, 460] on span "Next" at bounding box center [530, 459] width 22 height 11
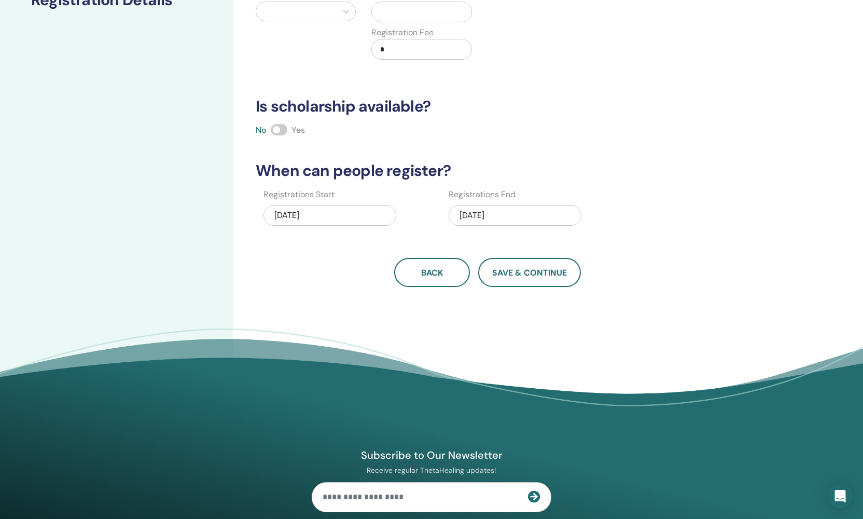
scroll to position [0, 0]
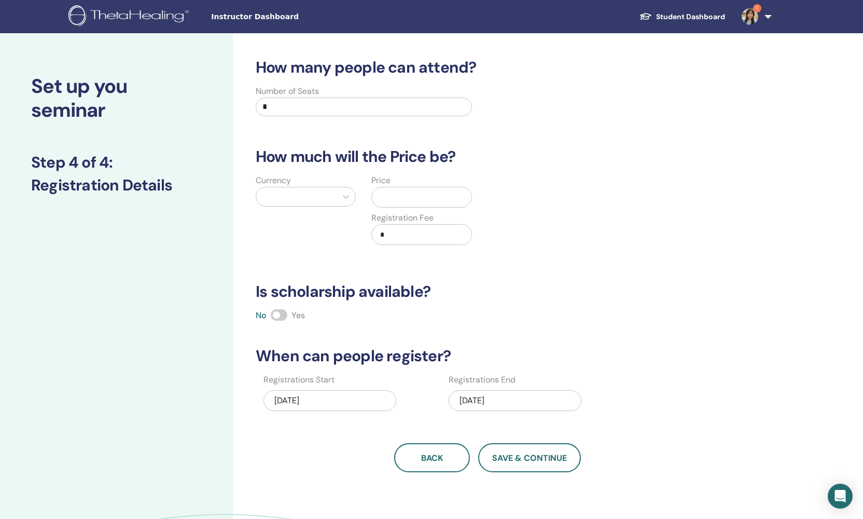
click at [273, 109] on input "*" at bounding box center [364, 107] width 216 height 19
type input "*"
type input "**"
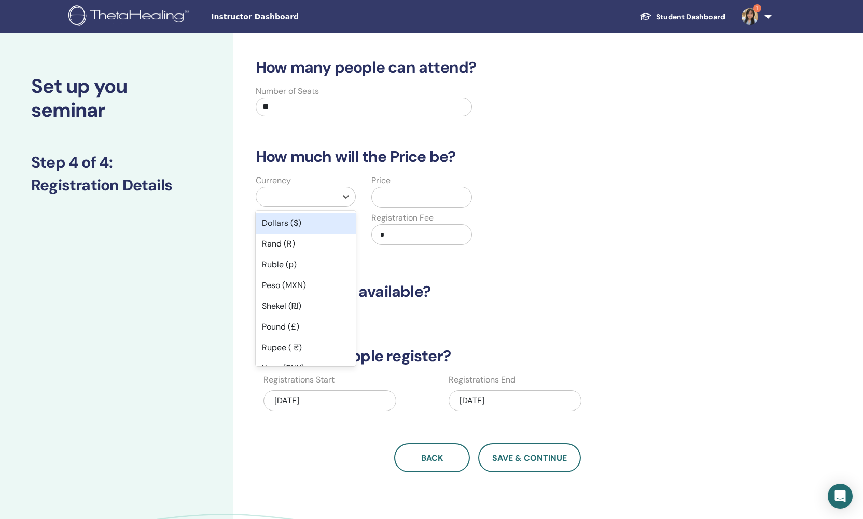
click at [297, 198] on div at bounding box center [296, 196] width 70 height 15
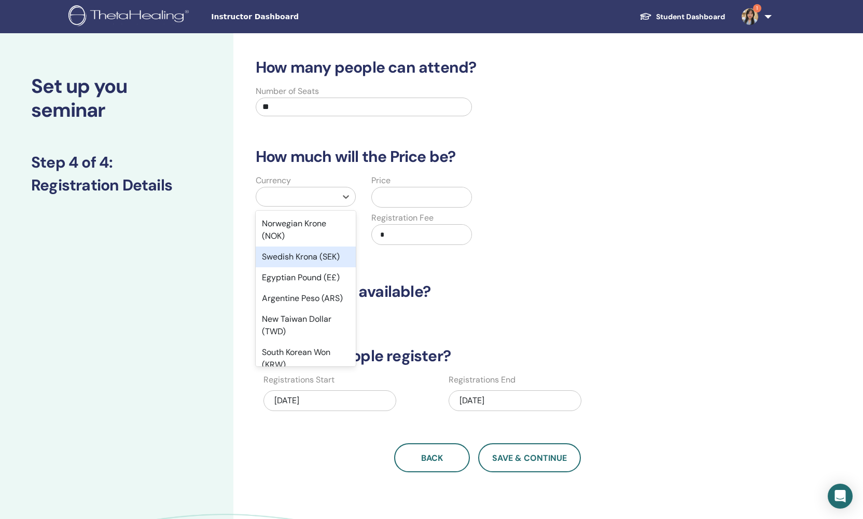
scroll to position [800, 0]
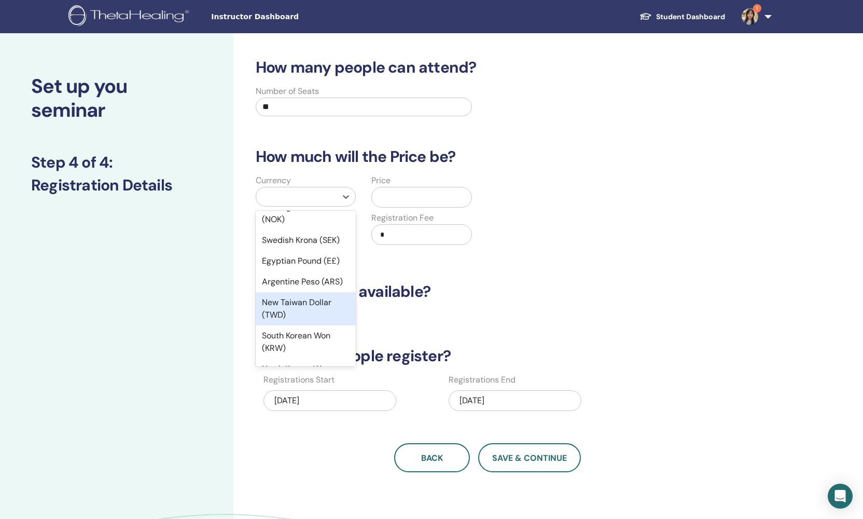
click at [302, 325] on div "New Taiwan Dollar (TWD)" at bounding box center [306, 308] width 100 height 33
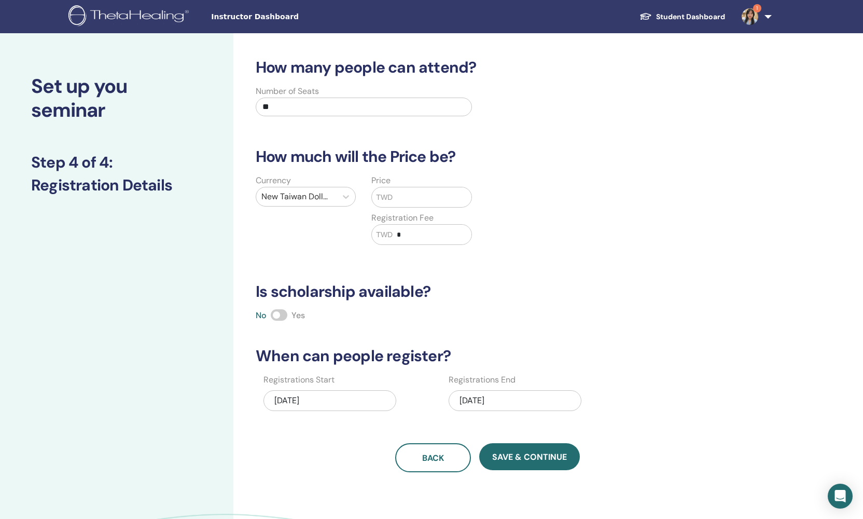
click at [426, 205] on input "text" at bounding box center [432, 197] width 78 height 20
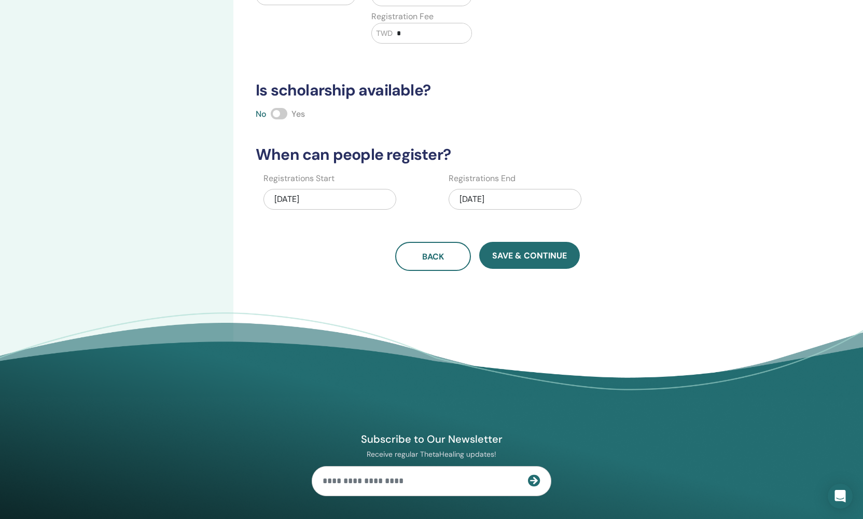
scroll to position [0, 0]
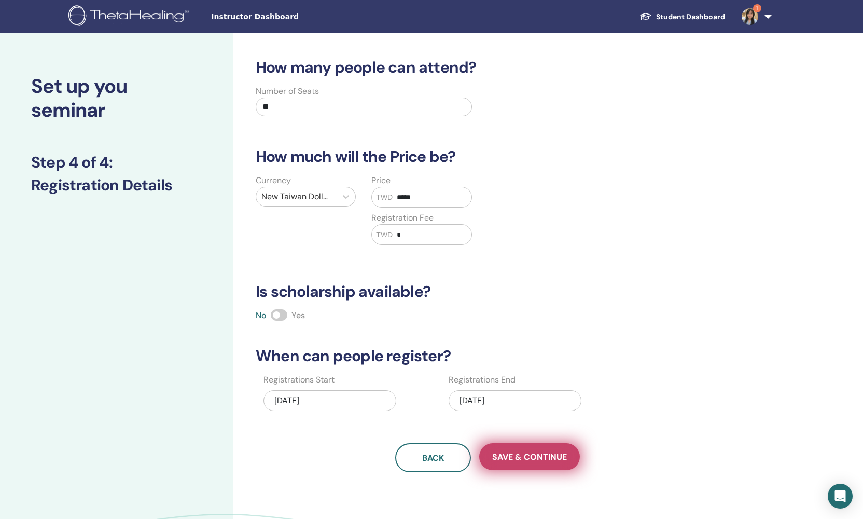
type input "*****"
click at [535, 460] on span "Save & Continue" at bounding box center [529, 456] width 75 height 11
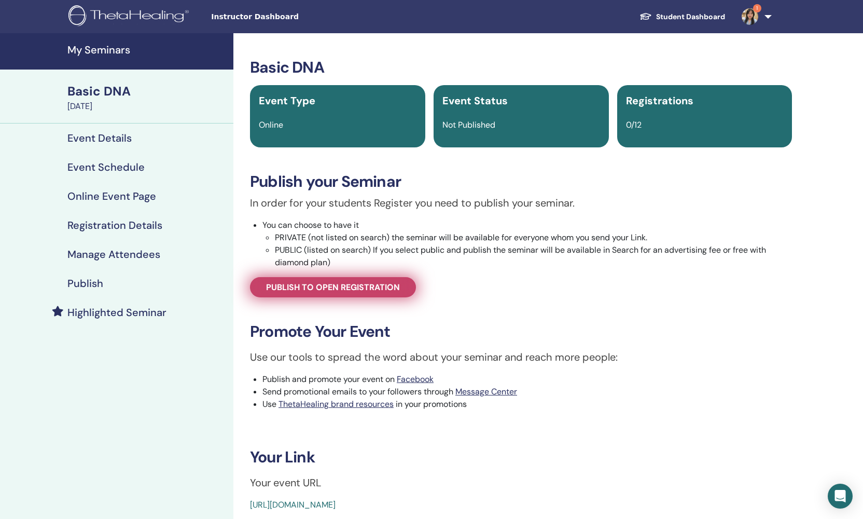
click at [389, 286] on span "Publish to open registration" at bounding box center [333, 287] width 134 height 11
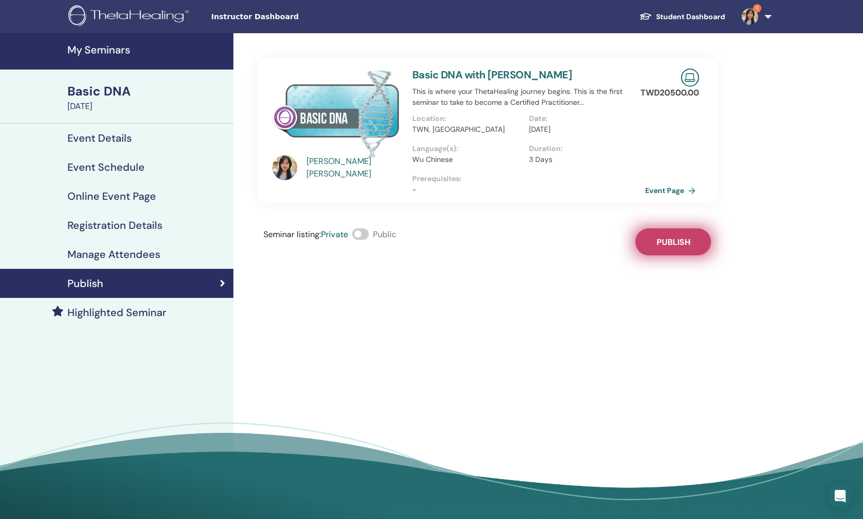
click at [666, 241] on span "Publish" at bounding box center [674, 242] width 34 height 11
click at [675, 189] on link "Event Page" at bounding box center [674, 191] width 54 height 16
click at [678, 234] on div "Seminar listing : Private Public Published" at bounding box center [487, 241] width 460 height 27
click at [122, 143] on h4 "Event Details" at bounding box center [99, 138] width 64 height 12
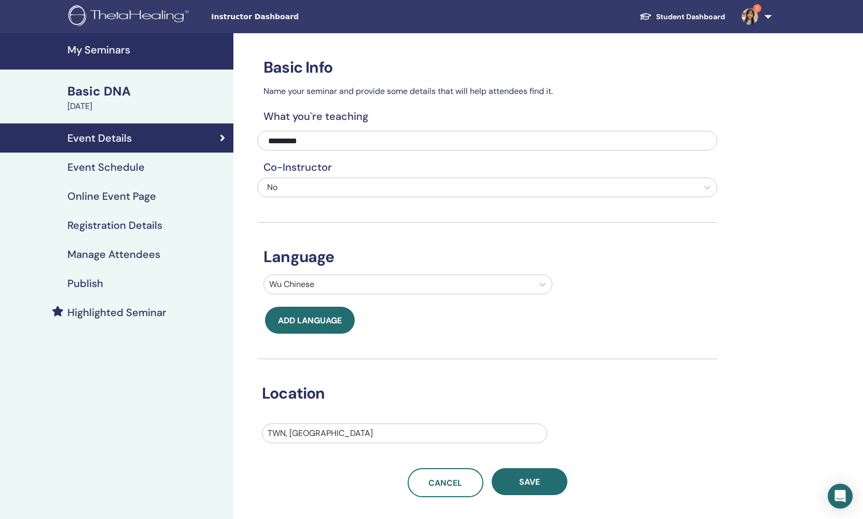
click at [123, 108] on div "[DATE]" at bounding box center [147, 106] width 160 height 12
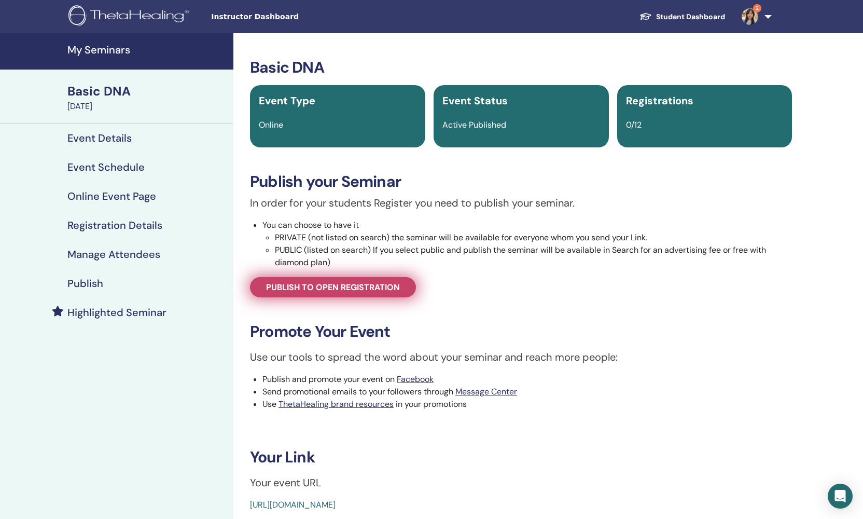
click at [371, 278] on link "Publish to open registration" at bounding box center [333, 287] width 166 height 20
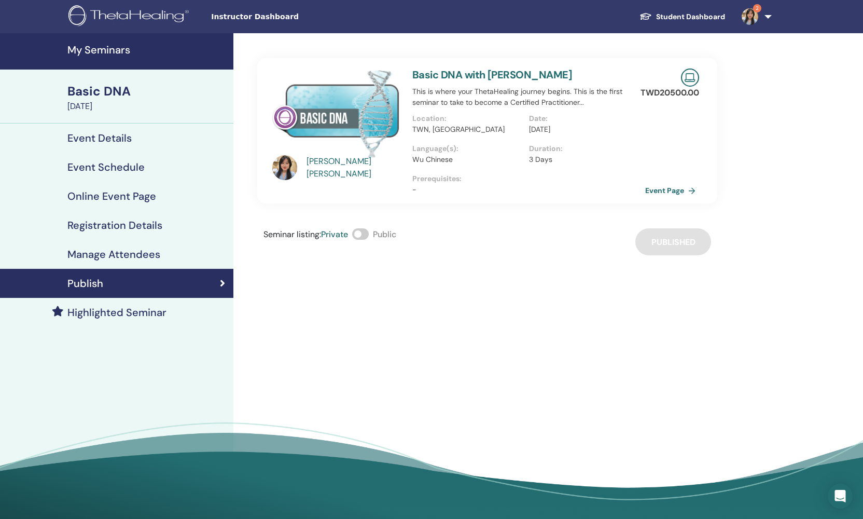
click at [121, 87] on div "Basic DNA" at bounding box center [147, 91] width 160 height 18
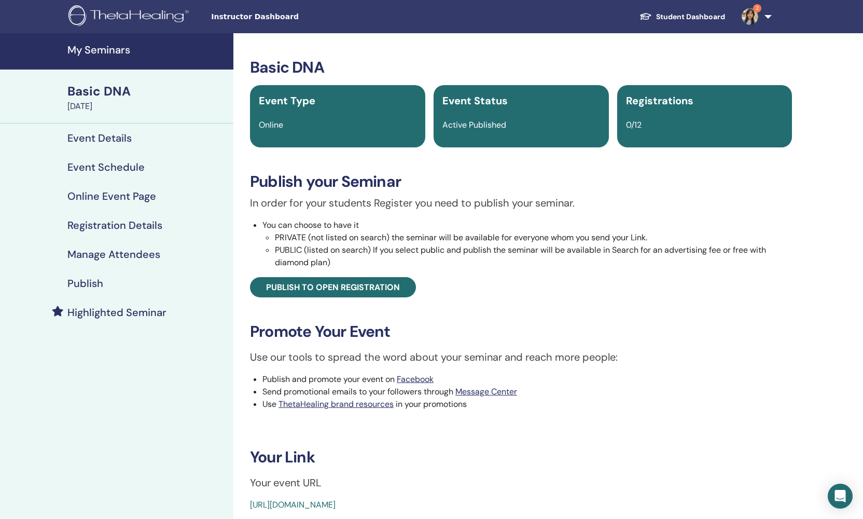
scroll to position [95, 0]
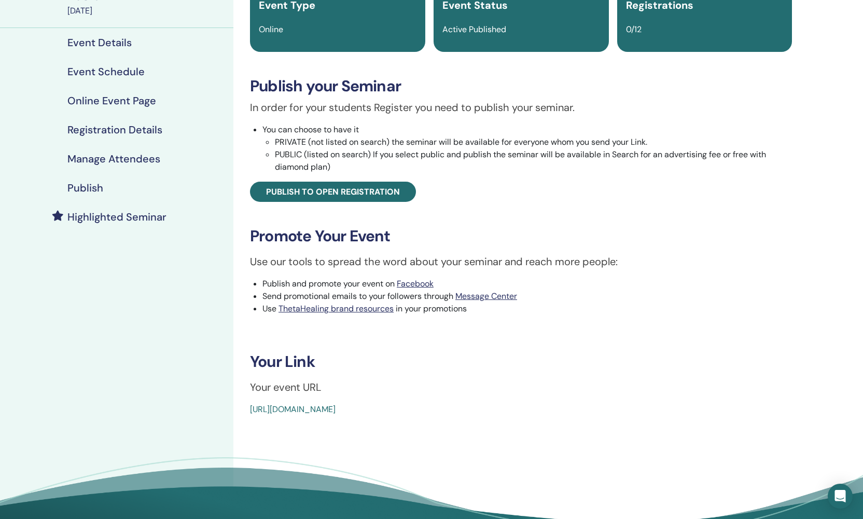
click at [336, 412] on link "[URL][DOMAIN_NAME]" at bounding box center [293, 409] width 86 height 11
drag, startPoint x: 494, startPoint y: 409, endPoint x: 252, endPoint y: 403, distance: 242.8
click at [252, 403] on div "[URL][DOMAIN_NAME]" at bounding box center [476, 409] width 452 height 12
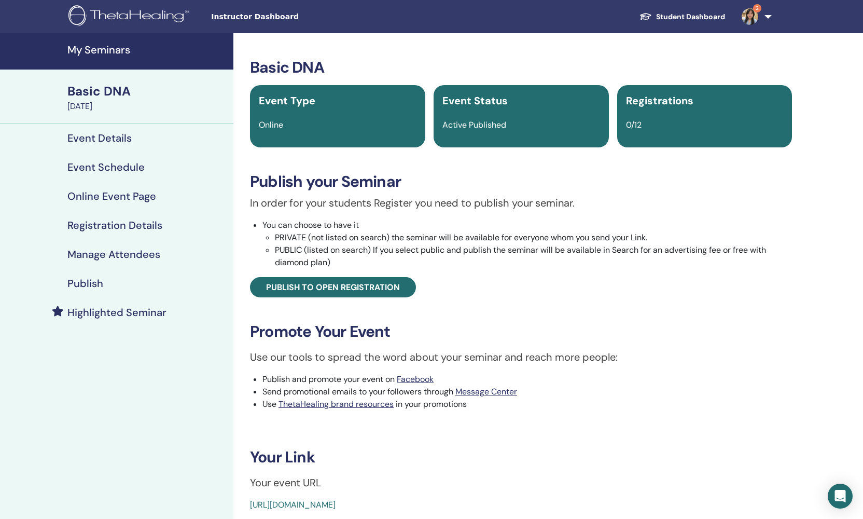
click at [154, 48] on h4 "My Seminars" at bounding box center [147, 50] width 160 height 12
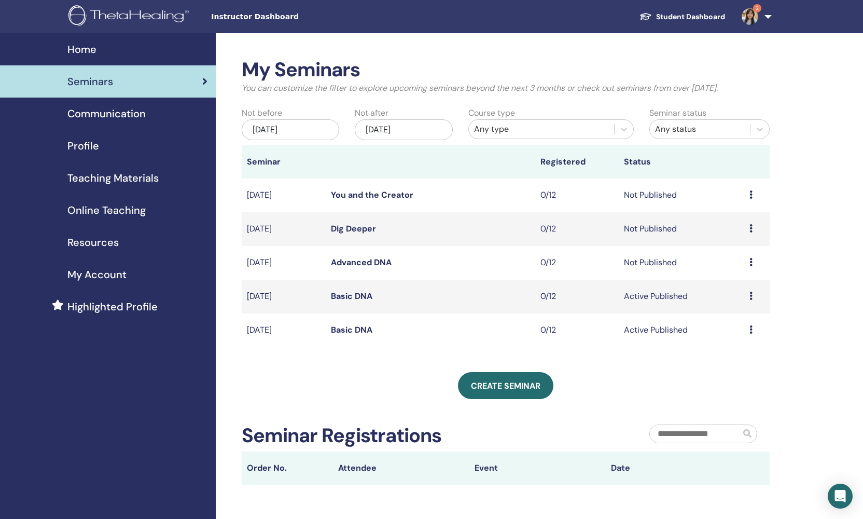
click at [360, 297] on link "Basic DNA" at bounding box center [351, 295] width 41 height 11
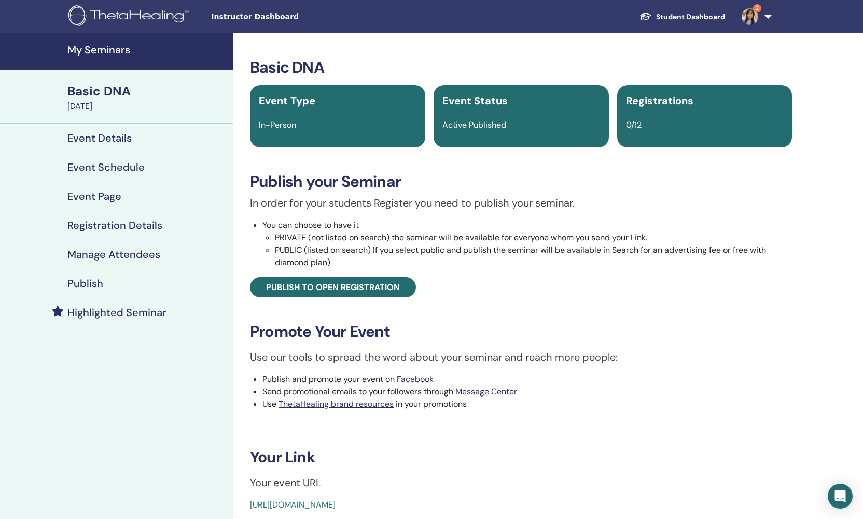
click at [129, 103] on div "[DATE]" at bounding box center [147, 106] width 160 height 12
click at [122, 53] on h4 "My Seminars" at bounding box center [147, 50] width 160 height 12
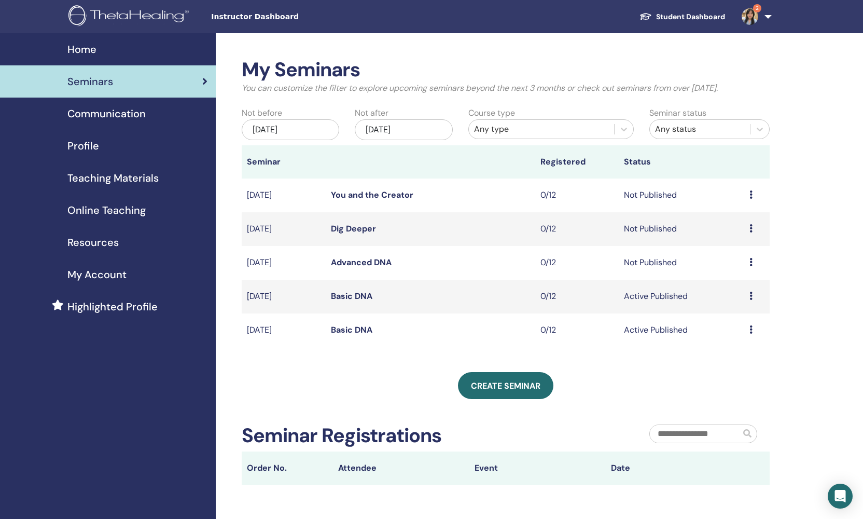
click at [752, 293] on icon at bounding box center [750, 295] width 3 height 8
click at [732, 348] on p "Cancel" at bounding box center [736, 348] width 39 height 12
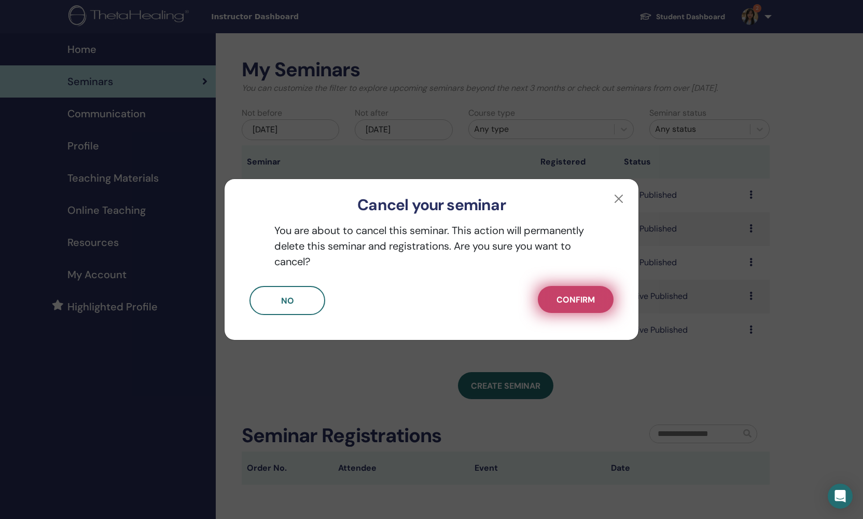
click at [568, 300] on span "Confirm" at bounding box center [576, 299] width 38 height 11
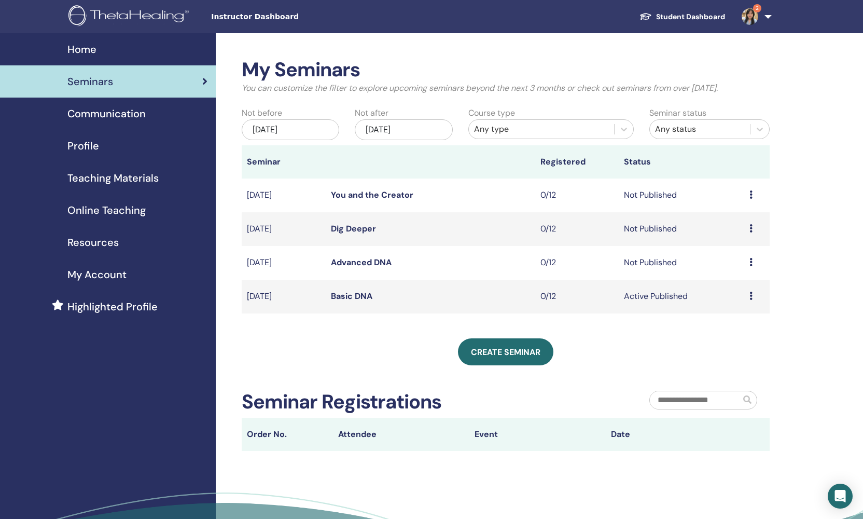
click at [340, 299] on link "Basic DNA" at bounding box center [351, 295] width 41 height 11
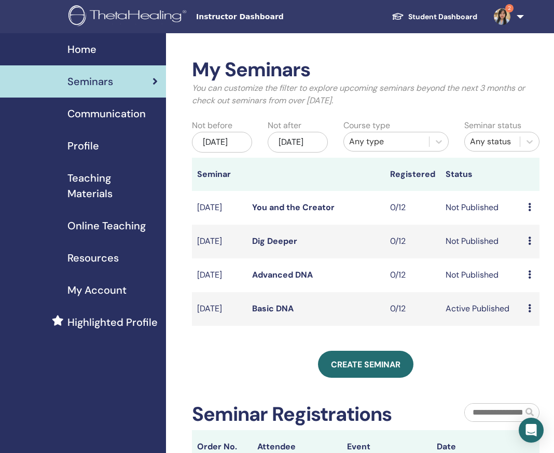
click at [525, 326] on td "Preview Edit Attendees Cancel" at bounding box center [531, 309] width 17 height 34
click at [531, 312] on icon at bounding box center [529, 308] width 3 height 8
click at [267, 314] on link "Basic DNA" at bounding box center [272, 308] width 41 height 11
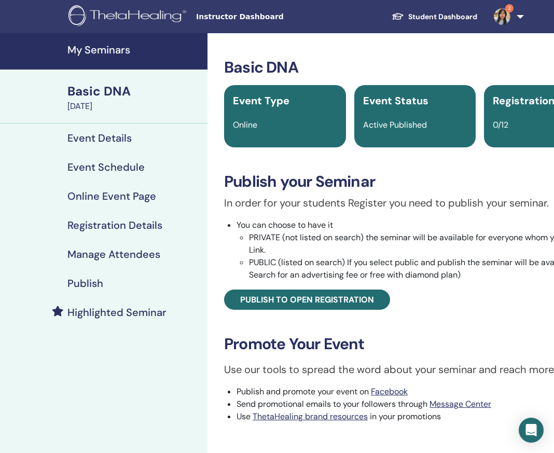
click at [92, 142] on h4 "Event Details" at bounding box center [99, 138] width 64 height 12
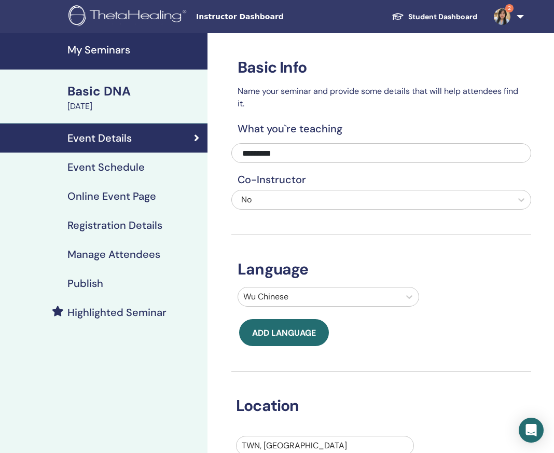
click at [98, 179] on link "Event Schedule" at bounding box center [103, 166] width 207 height 29
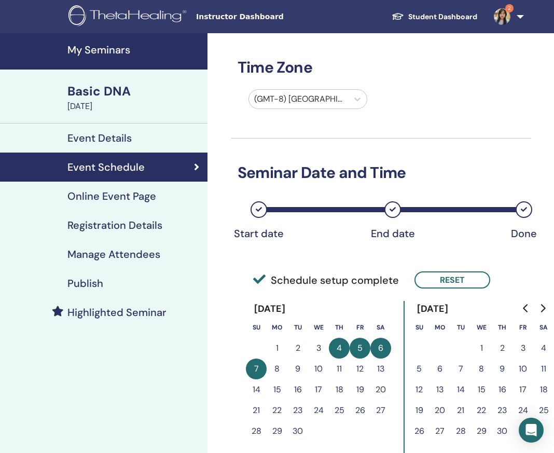
click at [93, 201] on h4 "Online Event Page" at bounding box center [111, 196] width 89 height 12
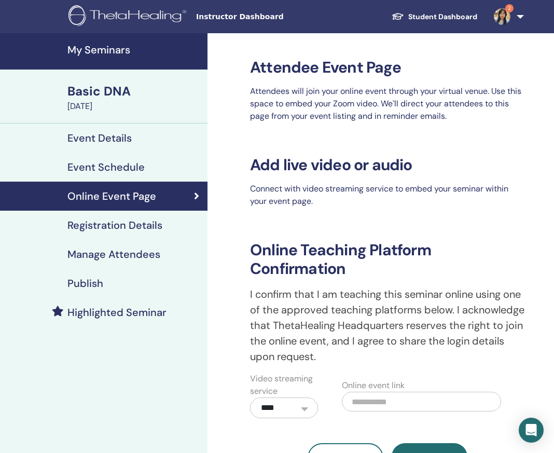
click at [108, 228] on h4 "Registration Details" at bounding box center [114, 225] width 95 height 12
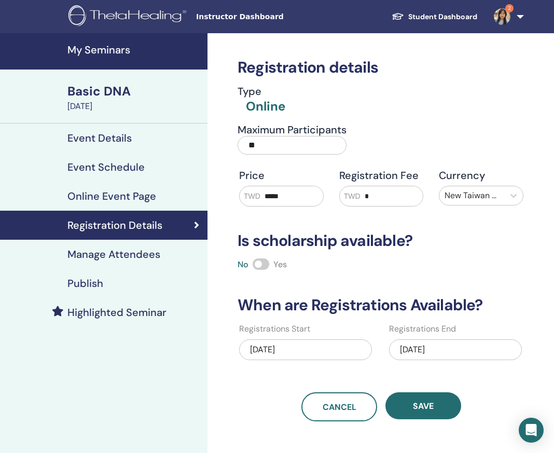
click at [98, 256] on h4 "Manage Attendees" at bounding box center [113, 254] width 93 height 12
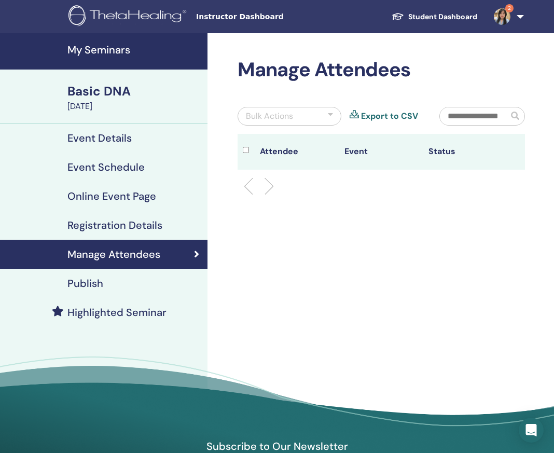
click at [83, 280] on h4 "Publish" at bounding box center [85, 283] width 36 height 12
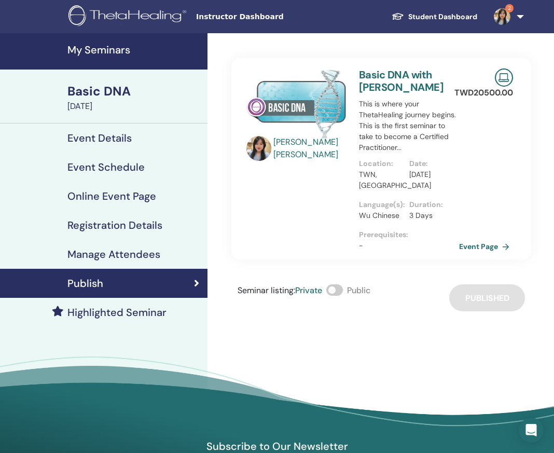
click at [162, 316] on h4 "Highlighted Seminar" at bounding box center [116, 312] width 99 height 12
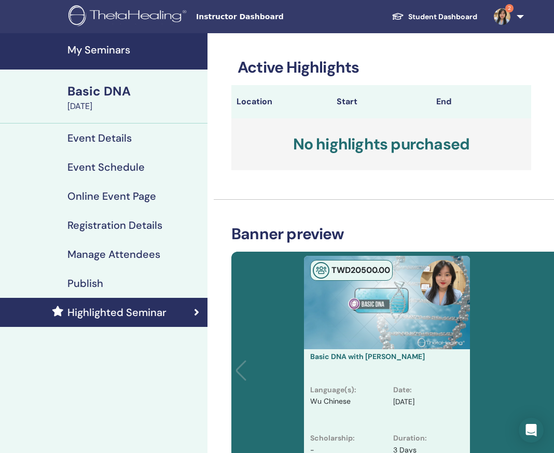
click at [269, 2] on div "Instructor Dashboard Student Dashboard 2 YL Yun-Chen Lin My ThetaLearning My Th…" at bounding box center [277, 16] width 492 height 33
click at [138, 202] on h4 "Online Event Page" at bounding box center [111, 196] width 89 height 12
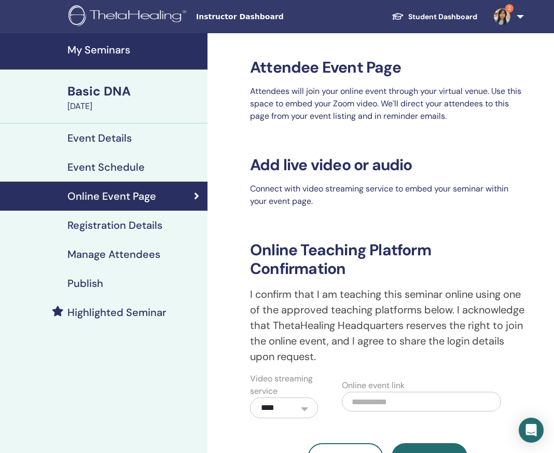
click at [128, 148] on link "Event Details" at bounding box center [103, 137] width 207 height 29
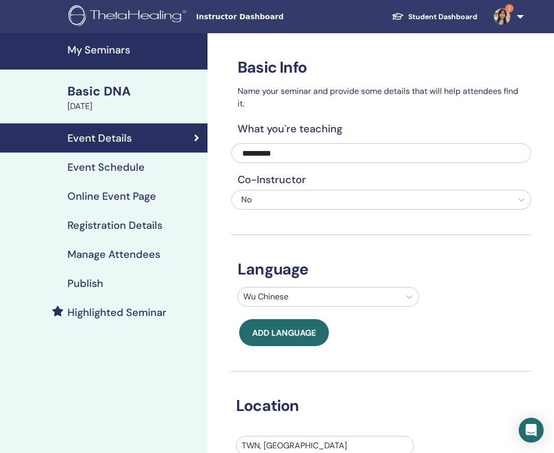
click at [149, 174] on link "Event Schedule" at bounding box center [103, 166] width 207 height 29
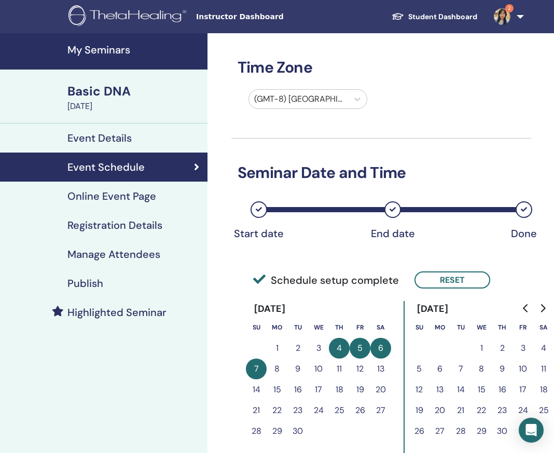
click at [126, 280] on div "Publish" at bounding box center [103, 283] width 191 height 12
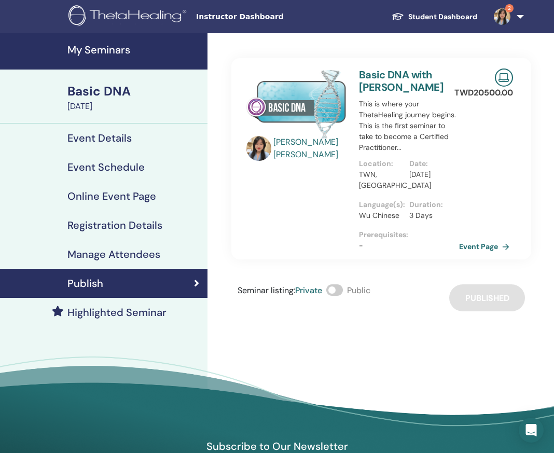
click at [142, 256] on h4 "Manage Attendees" at bounding box center [113, 254] width 93 height 12
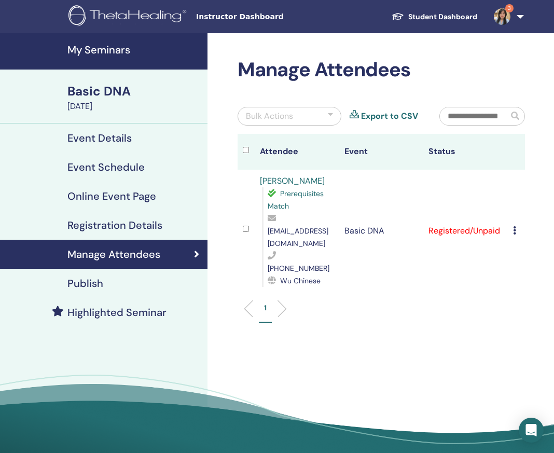
click at [518, 226] on div "Cancel Registration Do not auto-certify Mark as Paid Mark as Unpaid Mark as Abs…" at bounding box center [516, 231] width 7 height 12
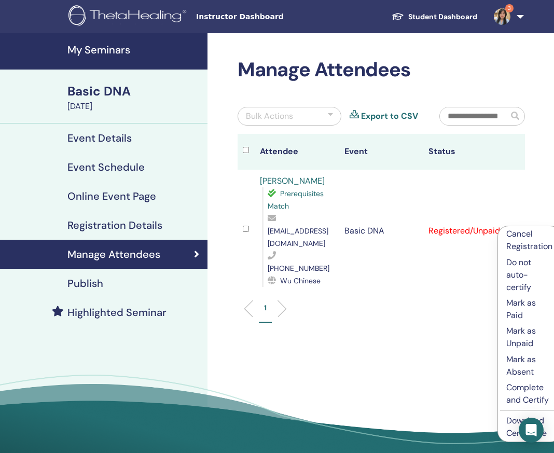
click at [529, 311] on p "Mark as Paid" at bounding box center [529, 309] width 46 height 25
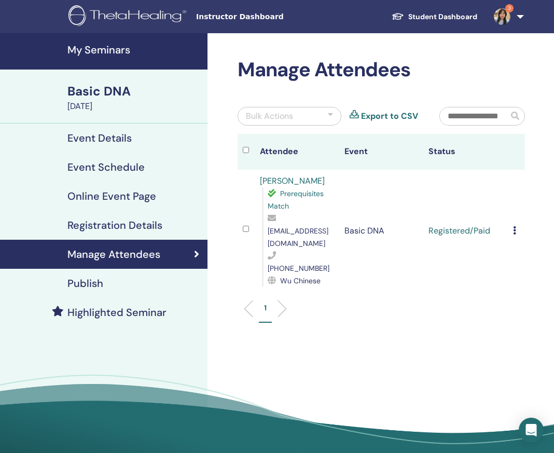
click at [515, 226] on icon at bounding box center [514, 230] width 3 height 8
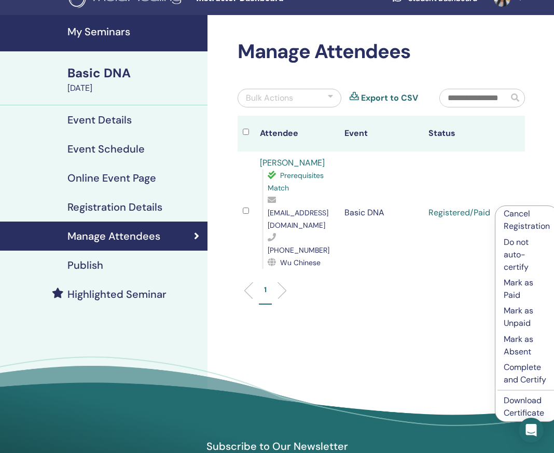
scroll to position [41, 0]
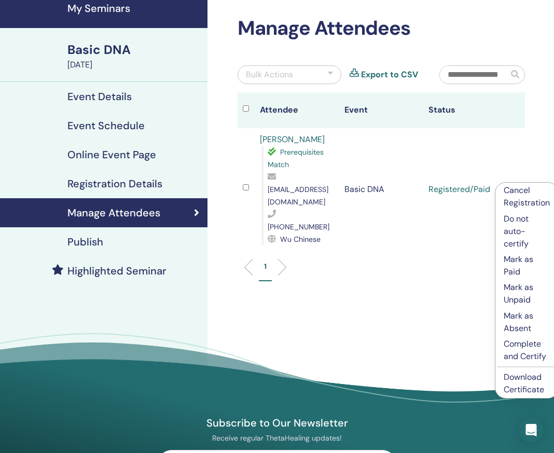
click at [524, 297] on p "Mark as Unpaid" at bounding box center [527, 293] width 46 height 25
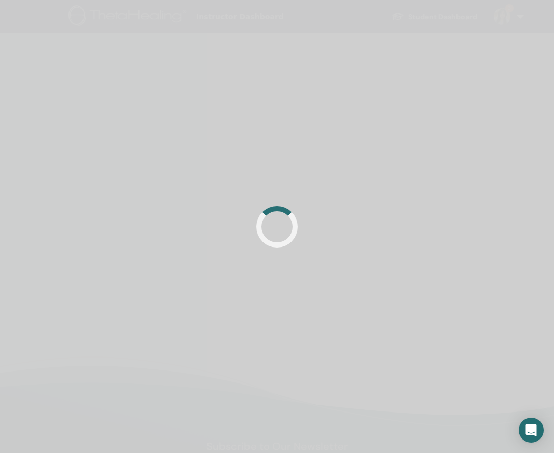
scroll to position [41, 0]
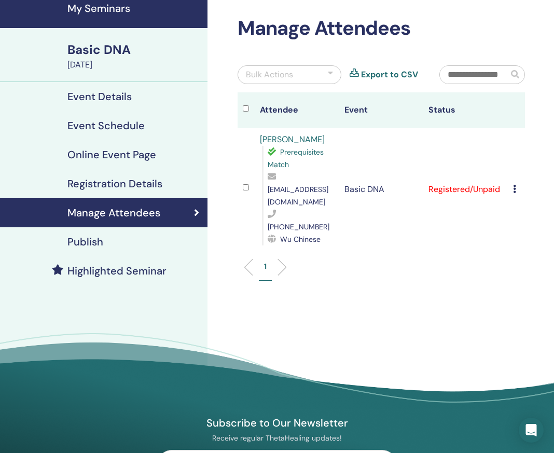
click at [507, 180] on td "Registered/Unpaid" at bounding box center [465, 189] width 85 height 122
click at [515, 185] on icon at bounding box center [514, 189] width 3 height 8
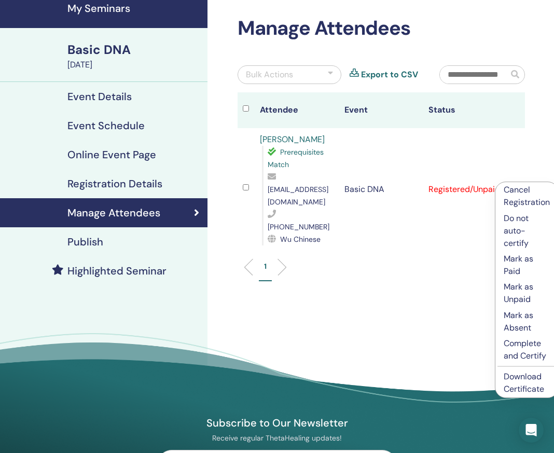
click at [513, 270] on p "Mark as Paid" at bounding box center [527, 265] width 46 height 25
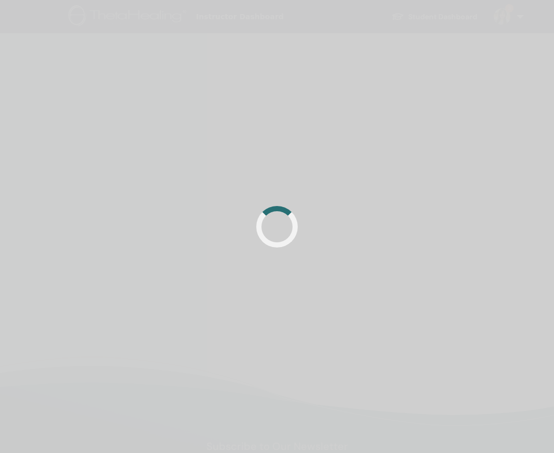
scroll to position [41, 0]
